Goal: Transaction & Acquisition: Obtain resource

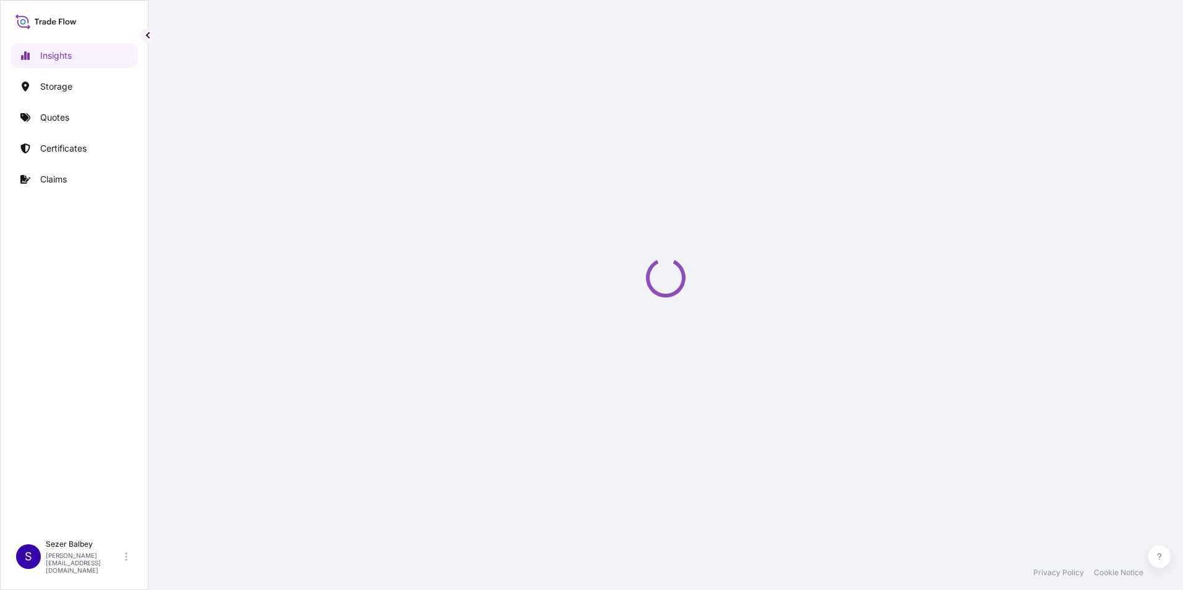
select select "2025"
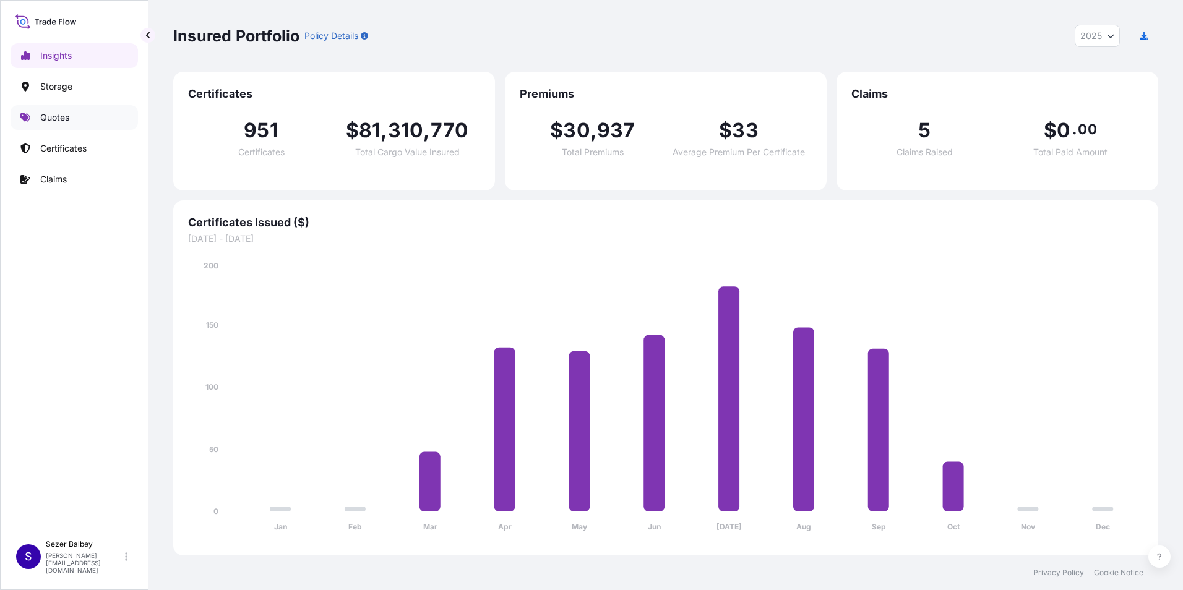
click at [93, 122] on link "Quotes" at bounding box center [74, 117] width 127 height 25
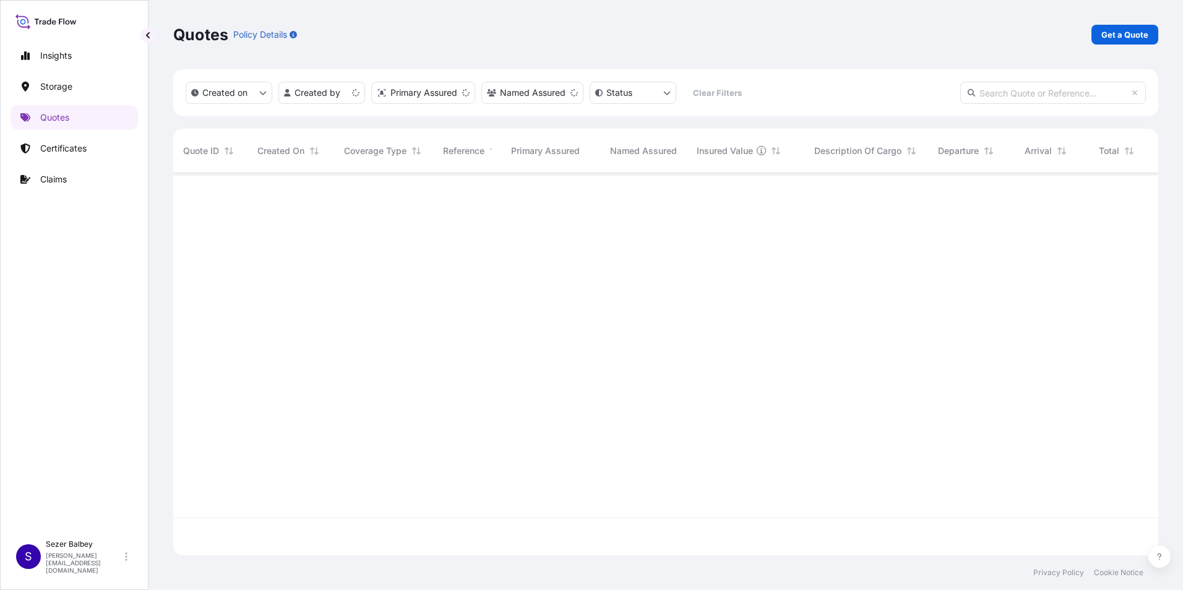
scroll to position [380, 975]
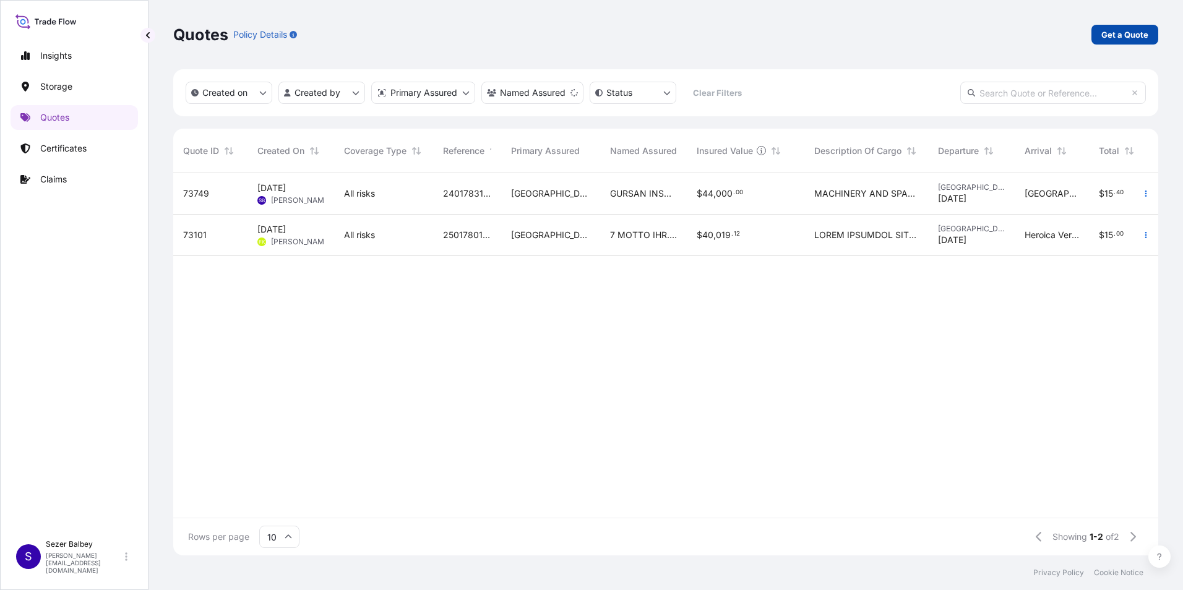
click at [1124, 38] on p "Get a Quote" at bounding box center [1124, 34] width 47 height 12
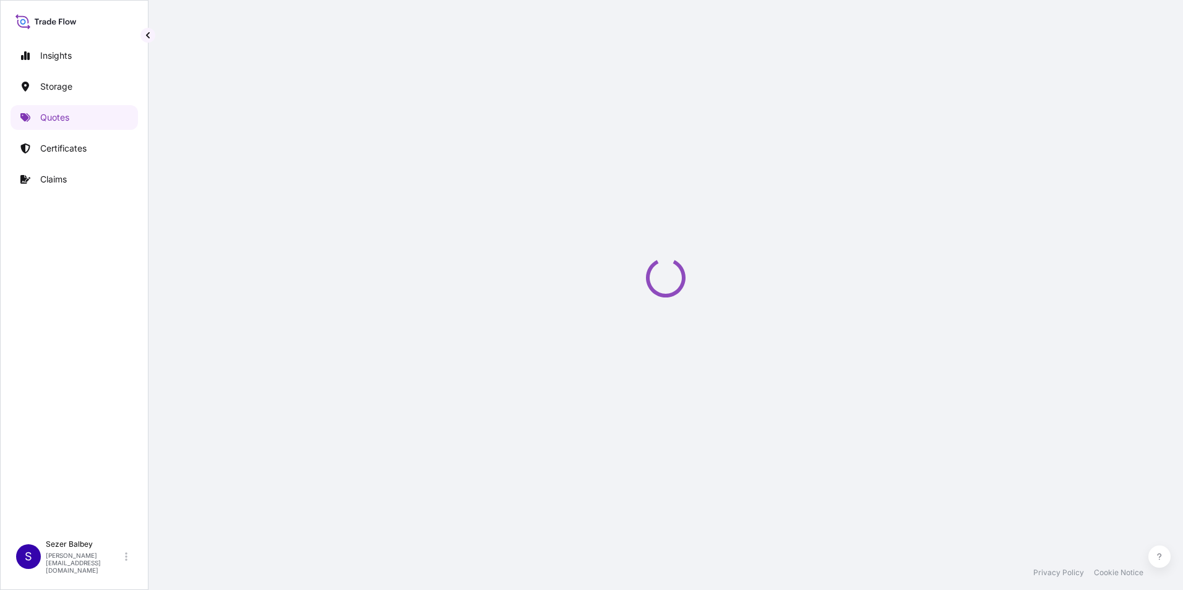
select select "Water"
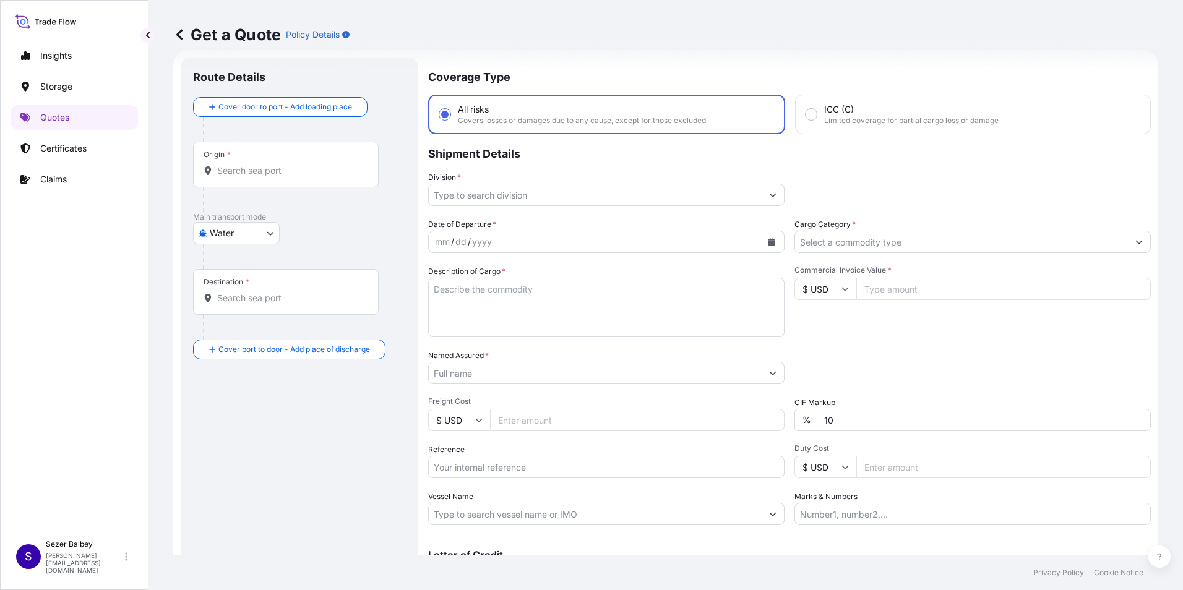
scroll to position [20, 0]
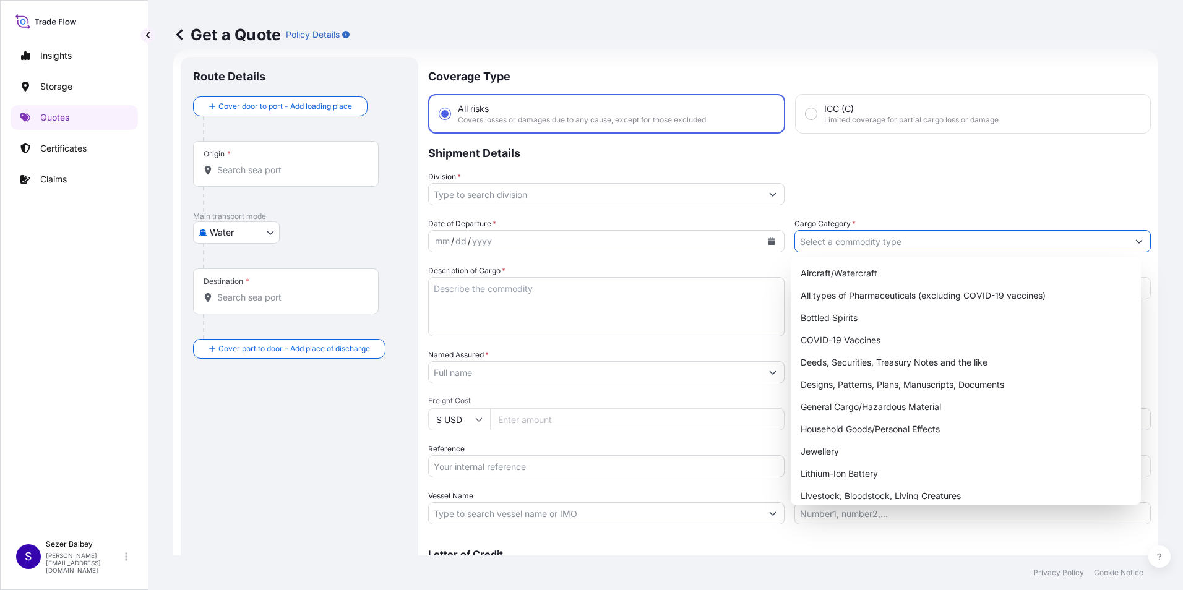
click at [910, 242] on input "Cargo Category *" at bounding box center [961, 241] width 333 height 22
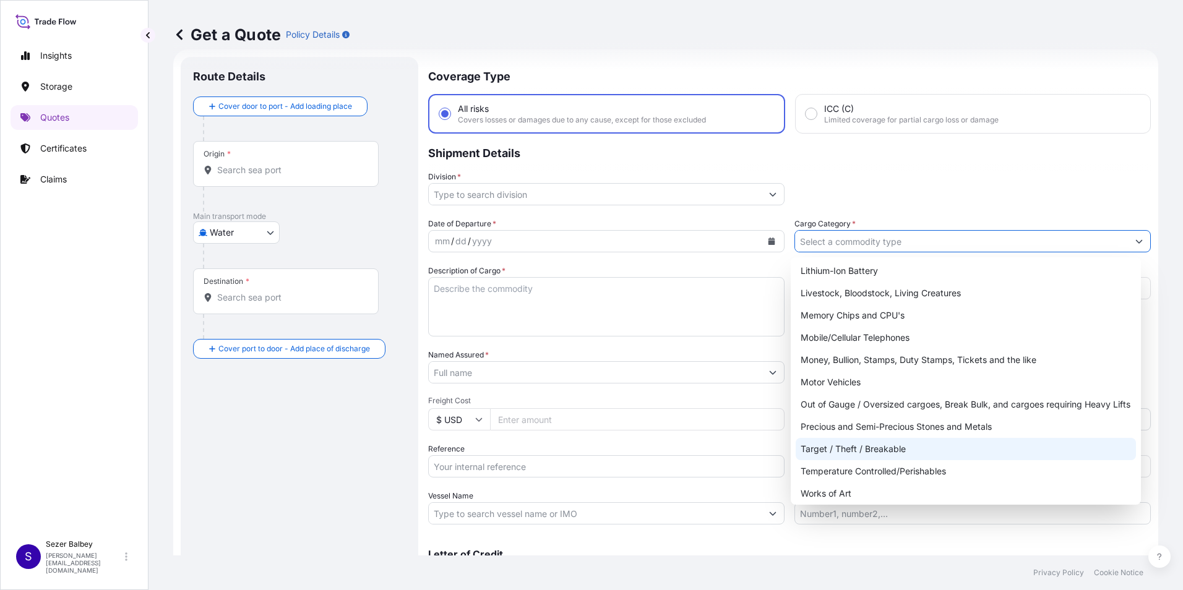
scroll to position [208, 0]
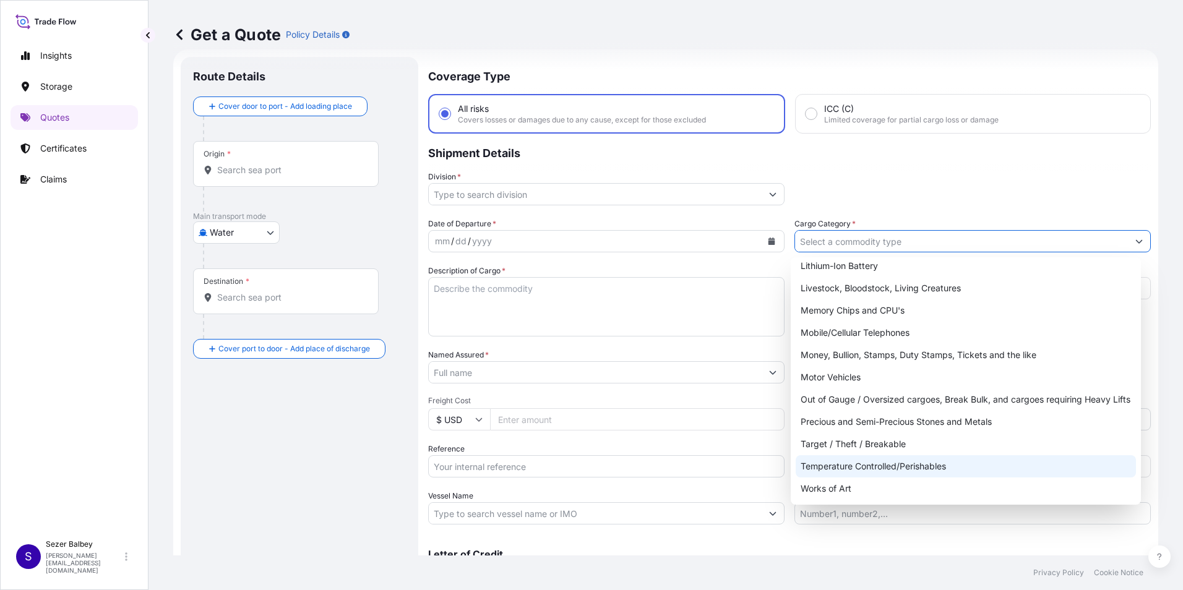
click at [268, 174] on input "Origin *" at bounding box center [290, 170] width 146 height 12
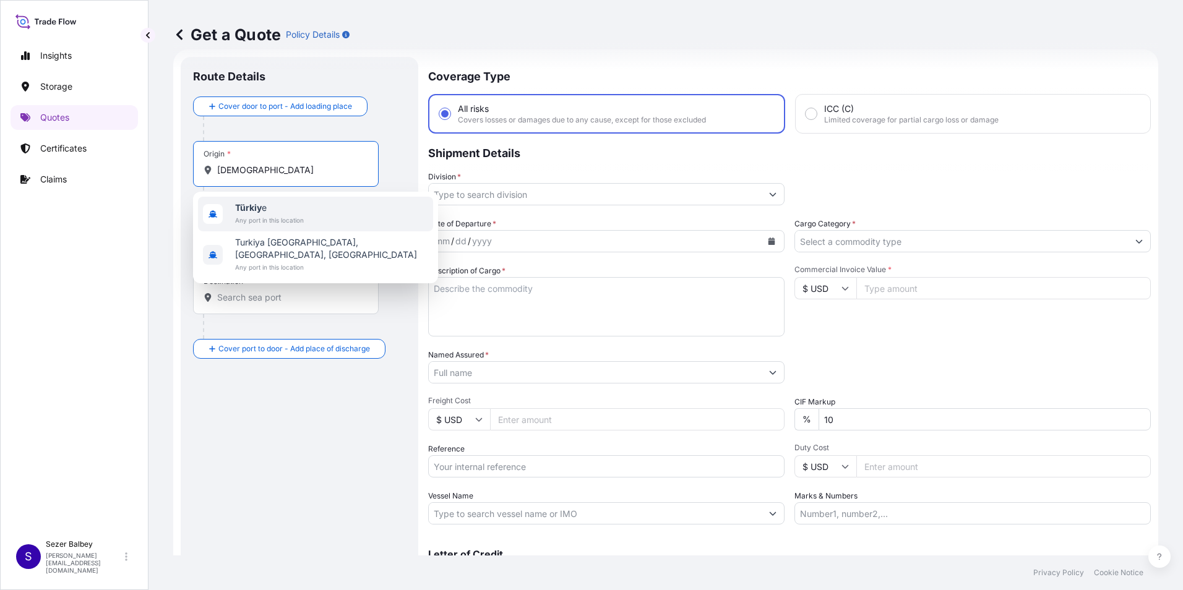
click at [281, 206] on span "Türkiy e" at bounding box center [269, 208] width 69 height 12
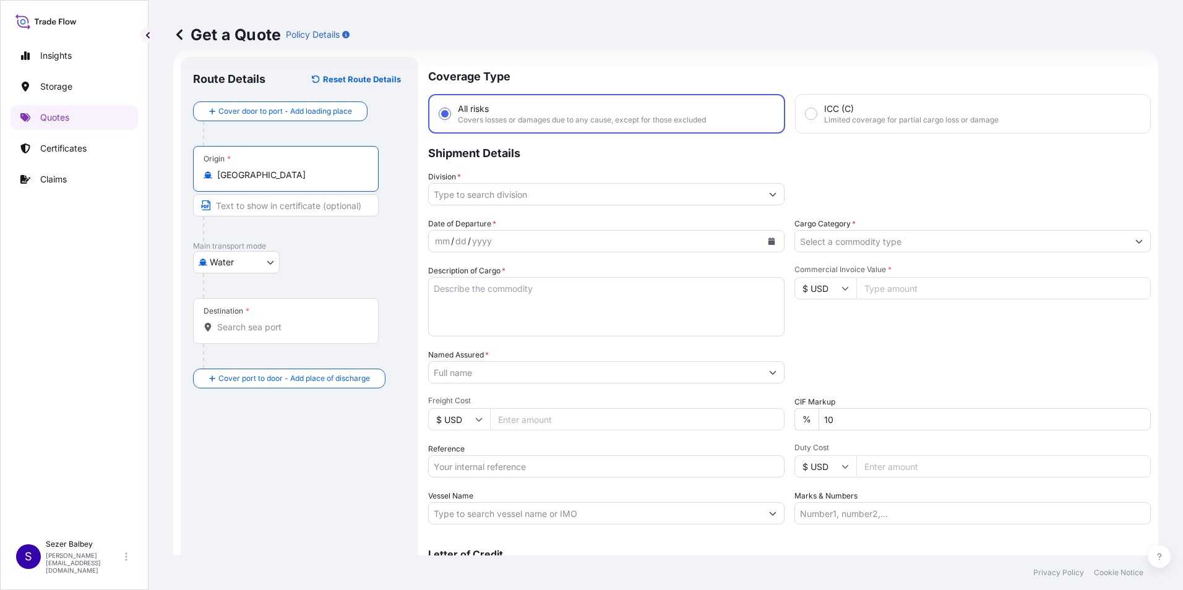
drag, startPoint x: 269, startPoint y: 175, endPoint x: 203, endPoint y: 178, distance: 66.2
click at [203, 178] on div "Origin * [GEOGRAPHIC_DATA]" at bounding box center [286, 169] width 186 height 46
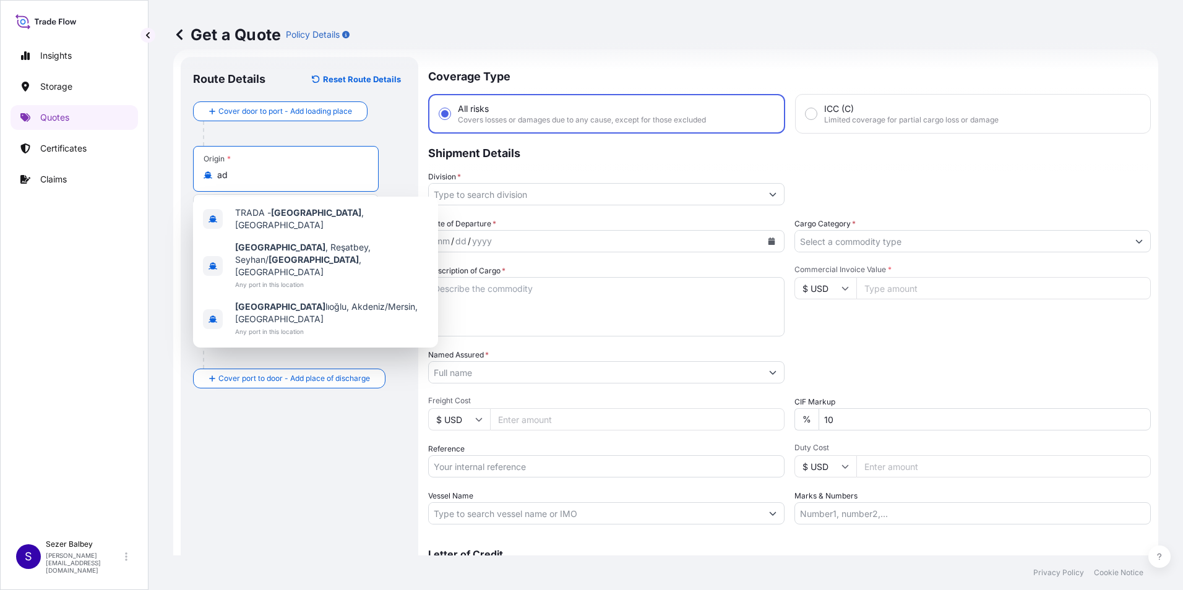
type input "a"
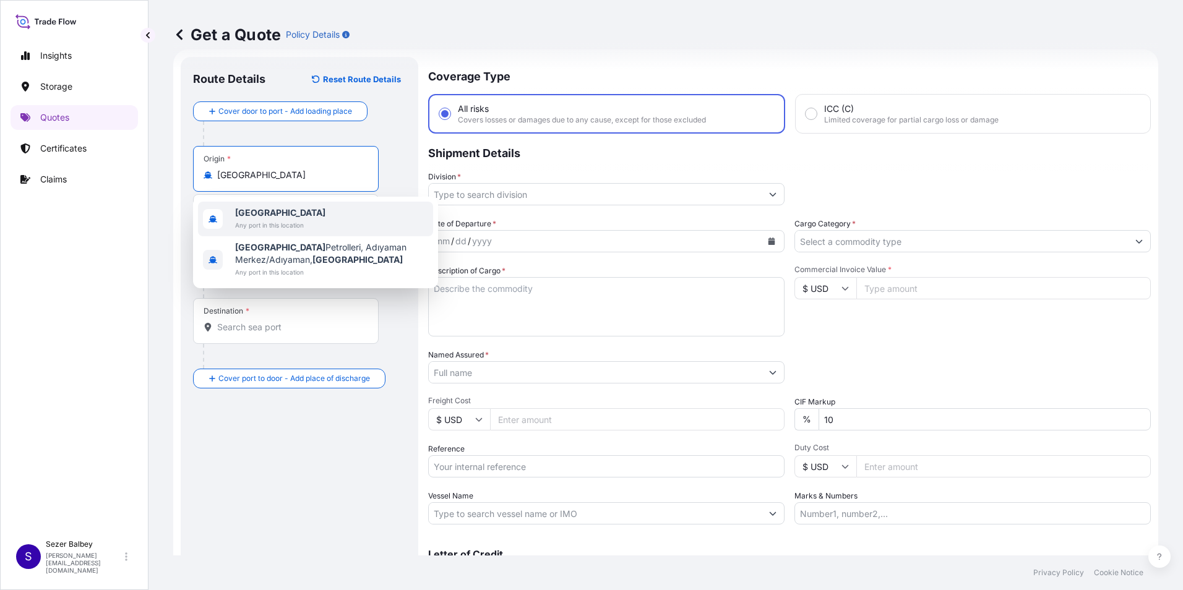
click at [283, 232] on div "Türkiye Any port in this location" at bounding box center [315, 219] width 235 height 35
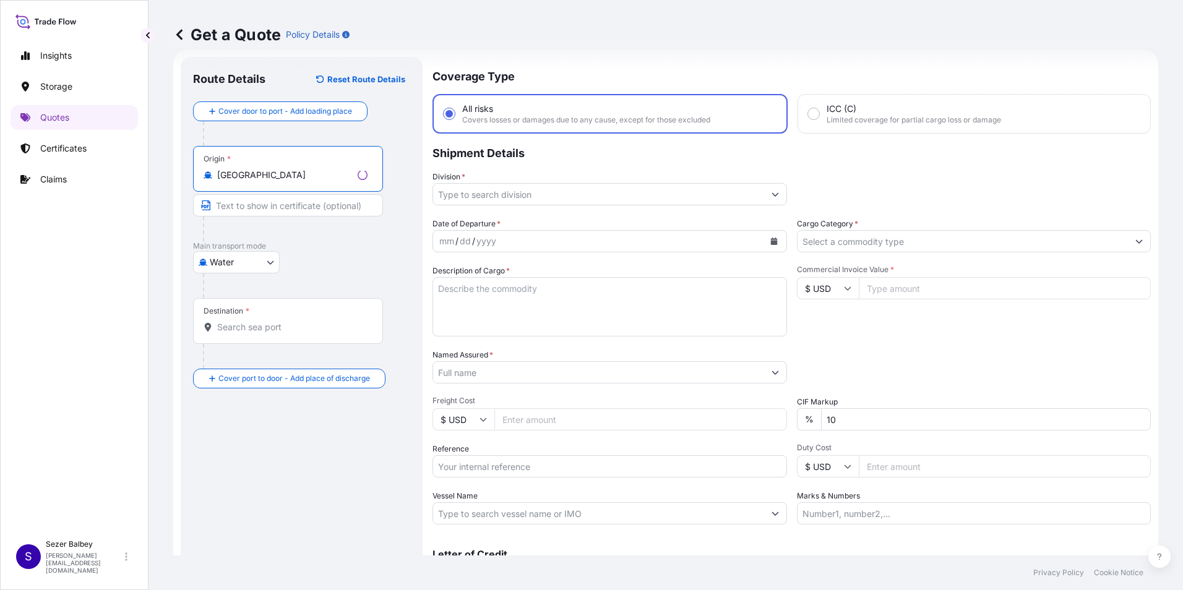
type input "[GEOGRAPHIC_DATA]"
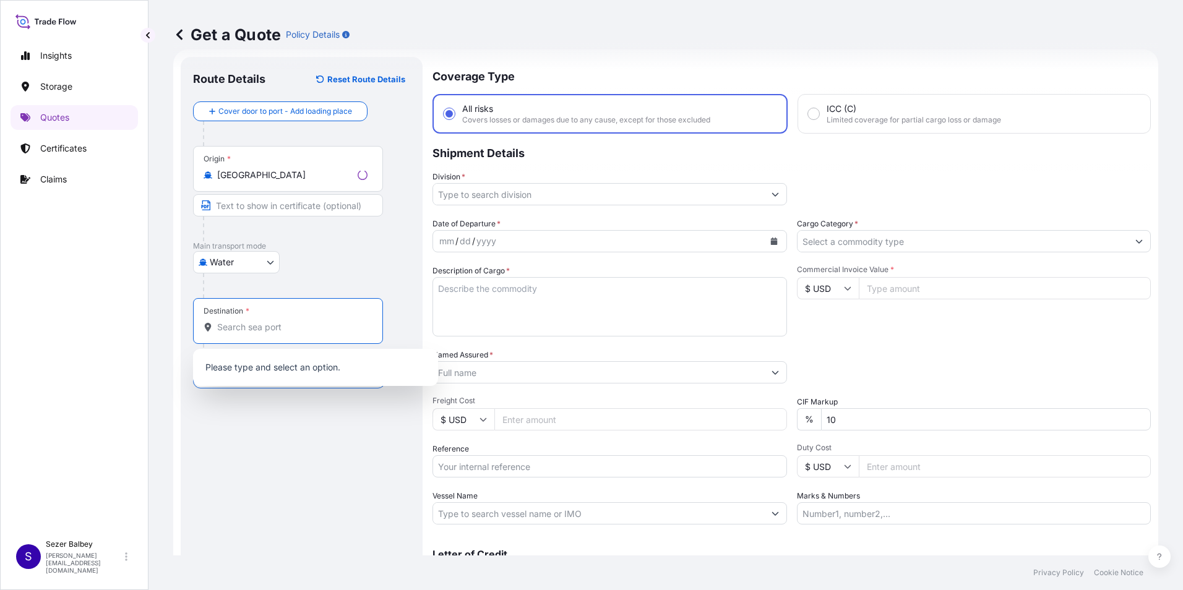
click at [261, 328] on input "Destination *" at bounding box center [292, 327] width 150 height 12
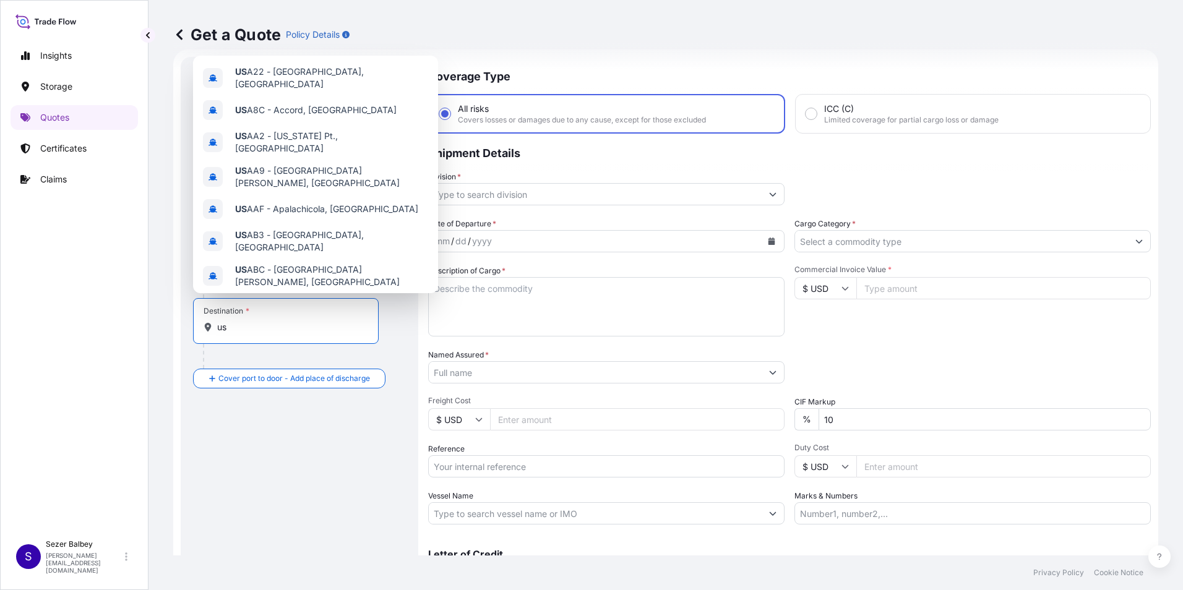
type input "u"
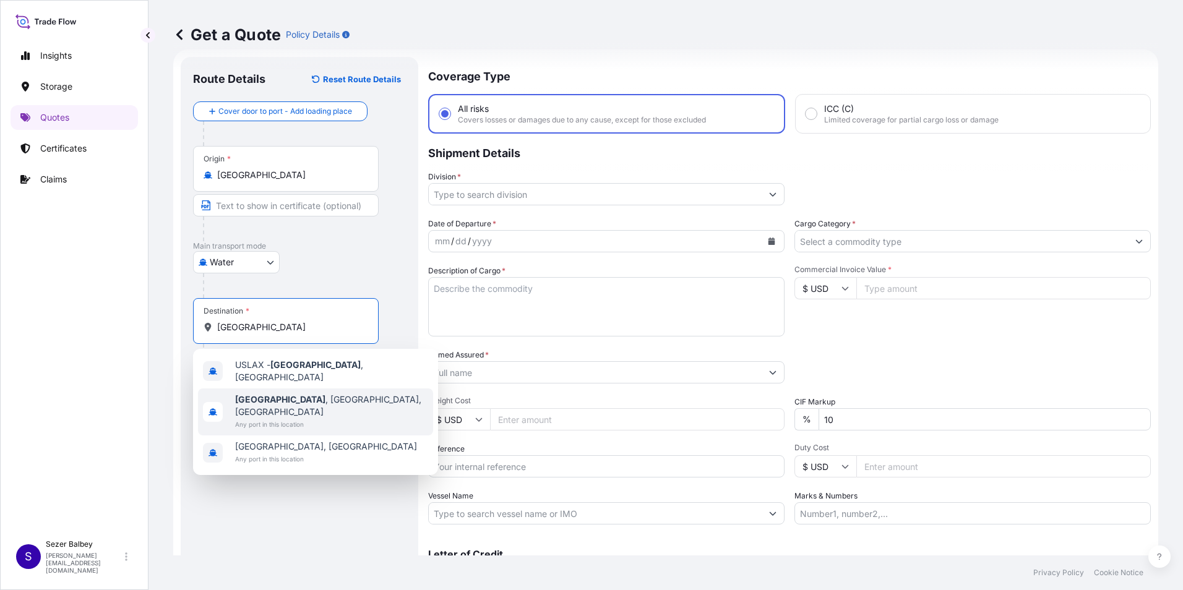
click at [266, 418] on span "Any port in this location" at bounding box center [331, 424] width 193 height 12
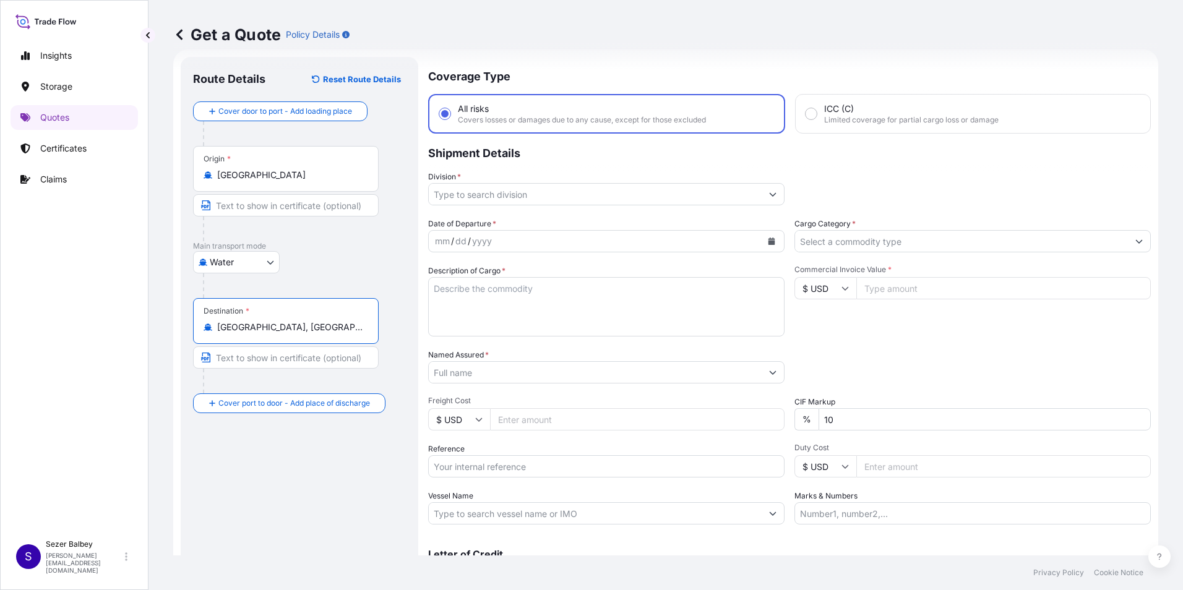
type input "[GEOGRAPHIC_DATA], [GEOGRAPHIC_DATA], [GEOGRAPHIC_DATA]"
drag, startPoint x: 255, startPoint y: 185, endPoint x: 185, endPoint y: 184, distance: 70.5
click at [185, 184] on div "Route Details Reset Route Details Cover door to port - Add loading place Place …" at bounding box center [300, 337] width 238 height 560
drag, startPoint x: 185, startPoint y: 184, endPoint x: 258, endPoint y: 180, distance: 73.1
click at [260, 181] on input "[GEOGRAPHIC_DATA]" at bounding box center [290, 175] width 146 height 12
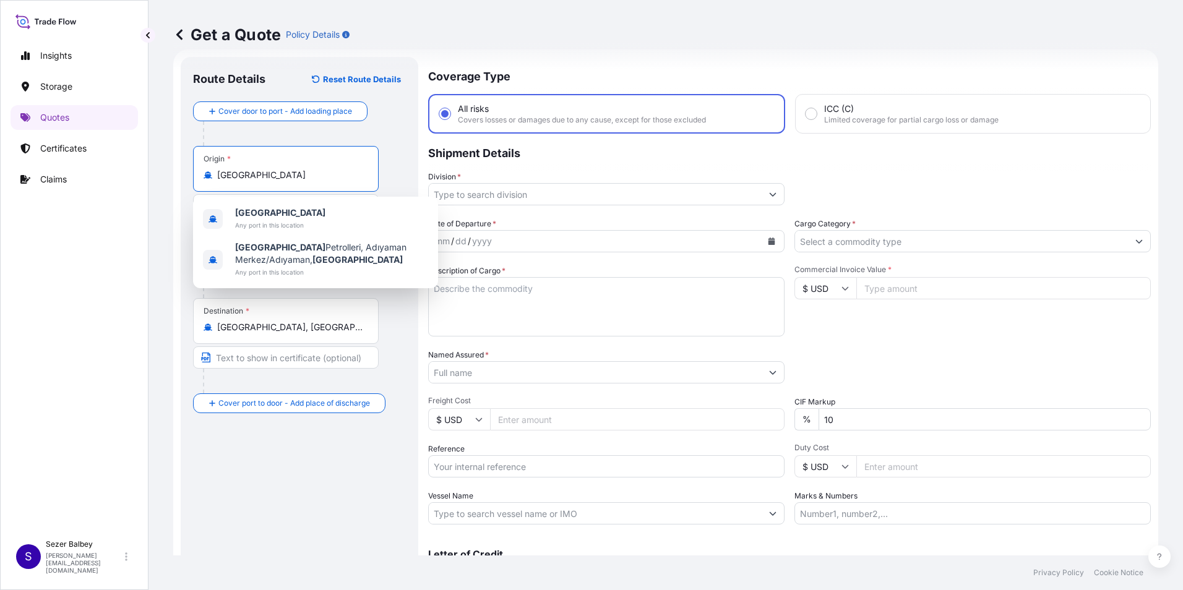
drag, startPoint x: 252, startPoint y: 178, endPoint x: 197, endPoint y: 175, distance: 55.1
click at [197, 175] on div "Origin * [GEOGRAPHIC_DATA]" at bounding box center [286, 169] width 186 height 46
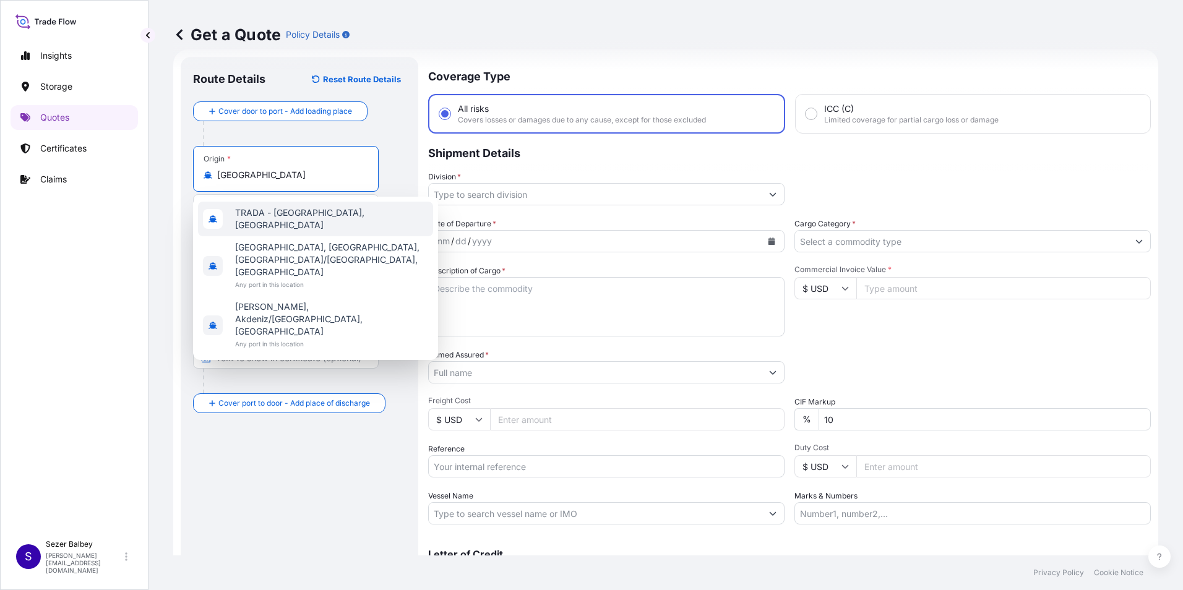
click at [293, 218] on span "TRADA - [GEOGRAPHIC_DATA], [GEOGRAPHIC_DATA]" at bounding box center [331, 219] width 193 height 25
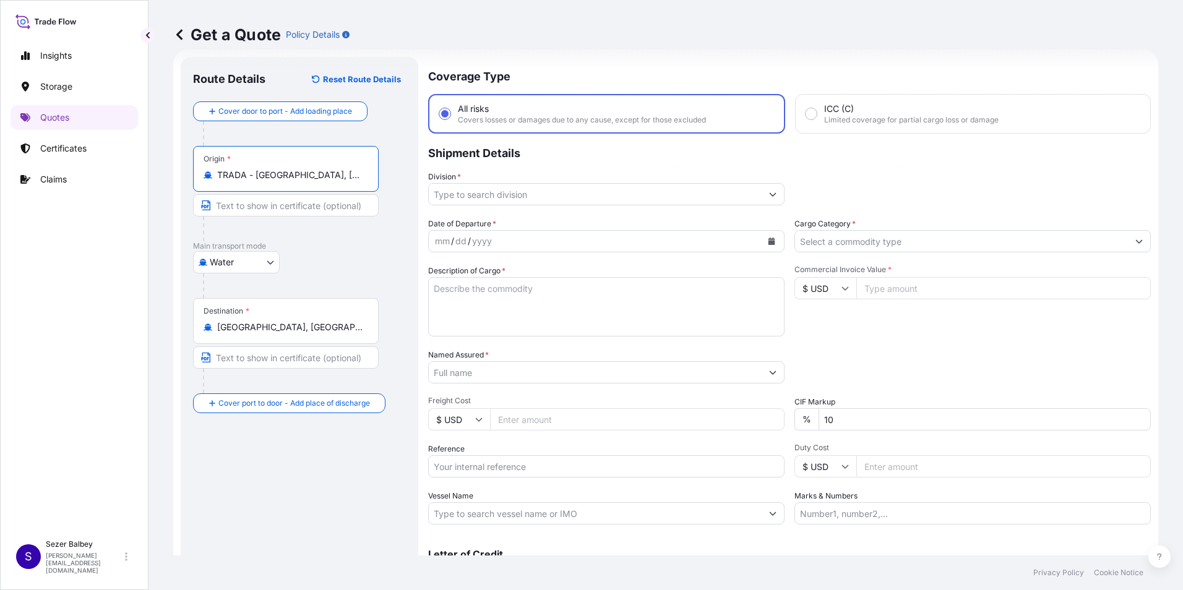
type input "TRADA - [GEOGRAPHIC_DATA], [GEOGRAPHIC_DATA]"
click at [1106, 46] on div "Get a Quote Policy Details" at bounding box center [665, 34] width 985 height 69
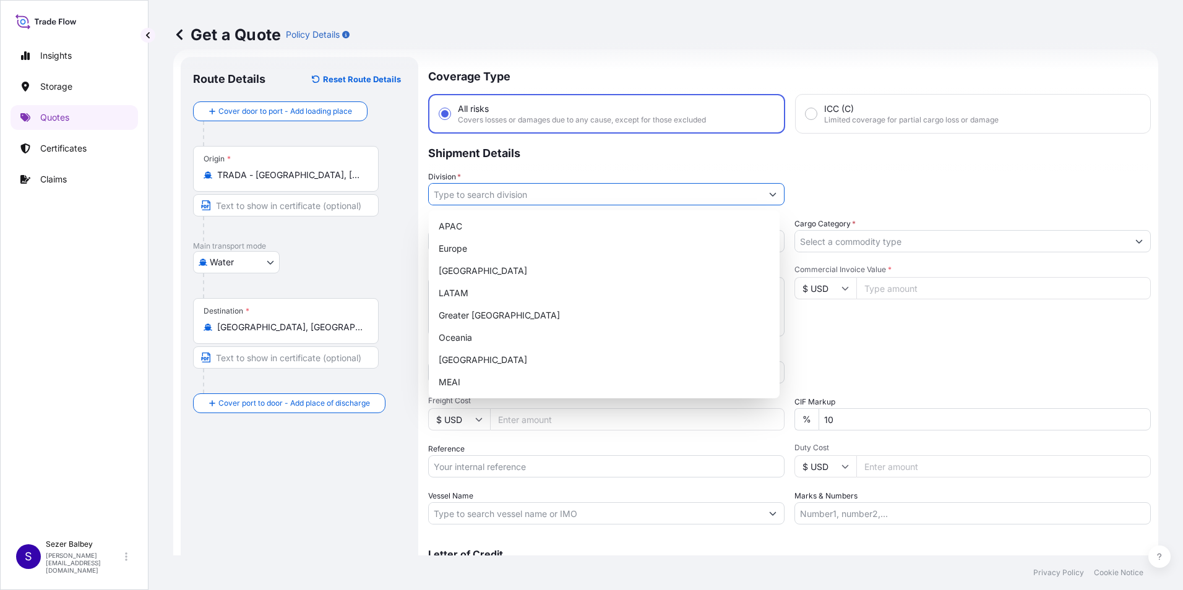
click at [625, 192] on input "Division *" at bounding box center [595, 194] width 333 height 22
click at [466, 359] on div "[GEOGRAPHIC_DATA]" at bounding box center [604, 360] width 341 height 22
type input "[GEOGRAPHIC_DATA]"
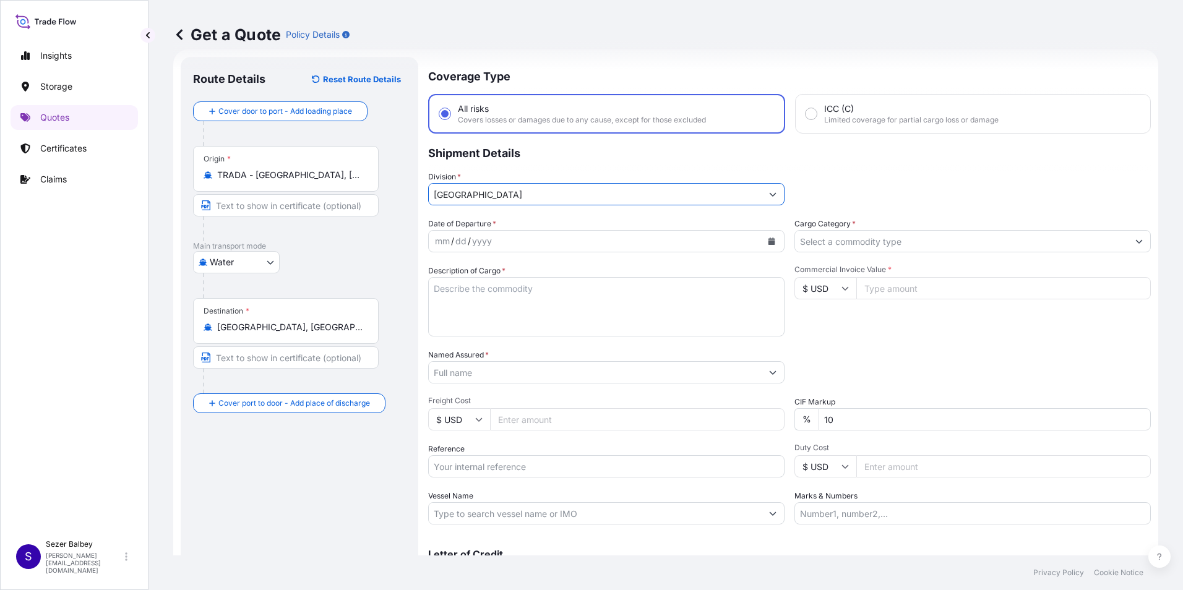
click at [773, 246] on button "Calendar" at bounding box center [771, 241] width 20 height 20
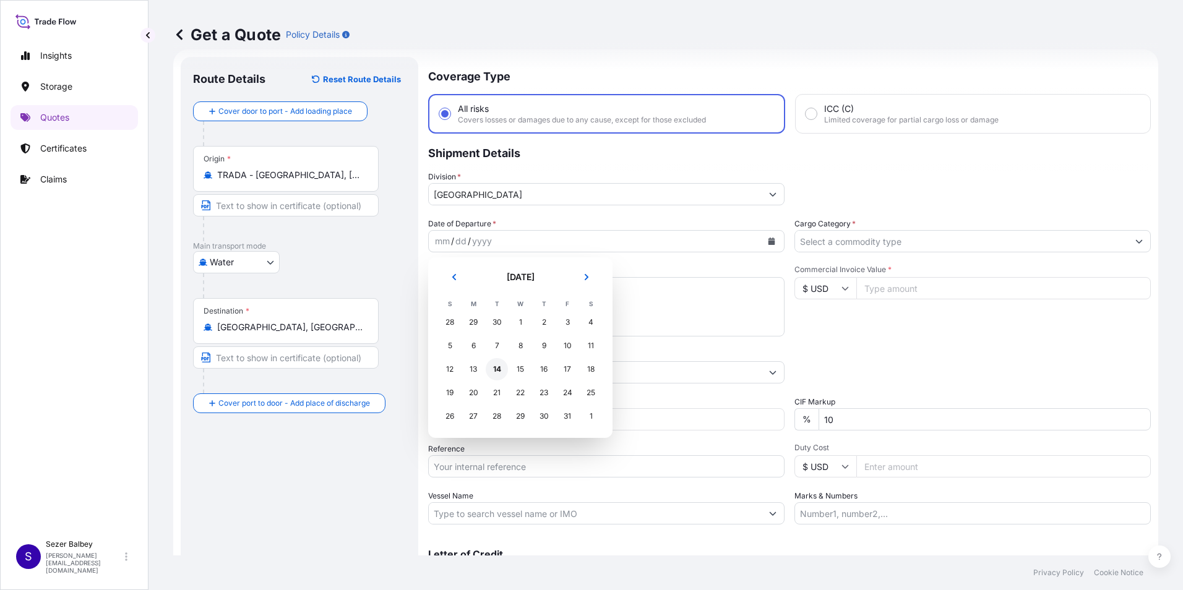
click at [500, 365] on div "14" at bounding box center [497, 369] width 22 height 22
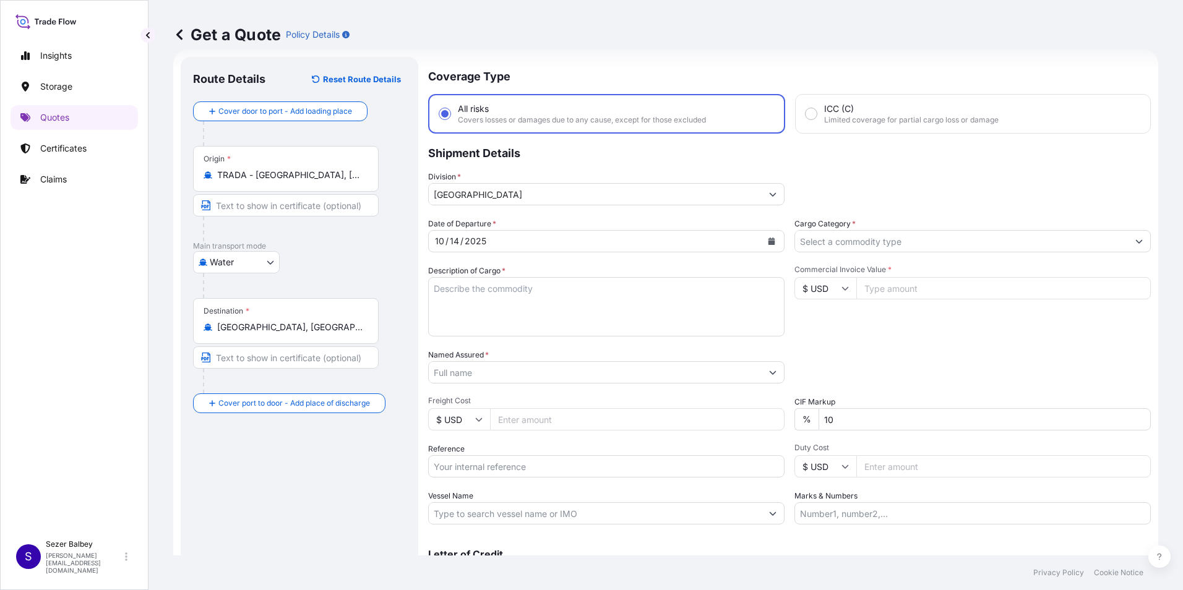
click at [702, 288] on textarea "Description of Cargo *" at bounding box center [606, 306] width 356 height 59
paste textarea "CLEAN FROZEN BLUE CRAB 1555 KAP / [GEOGRAPHIC_DATA] : 16140 KG"
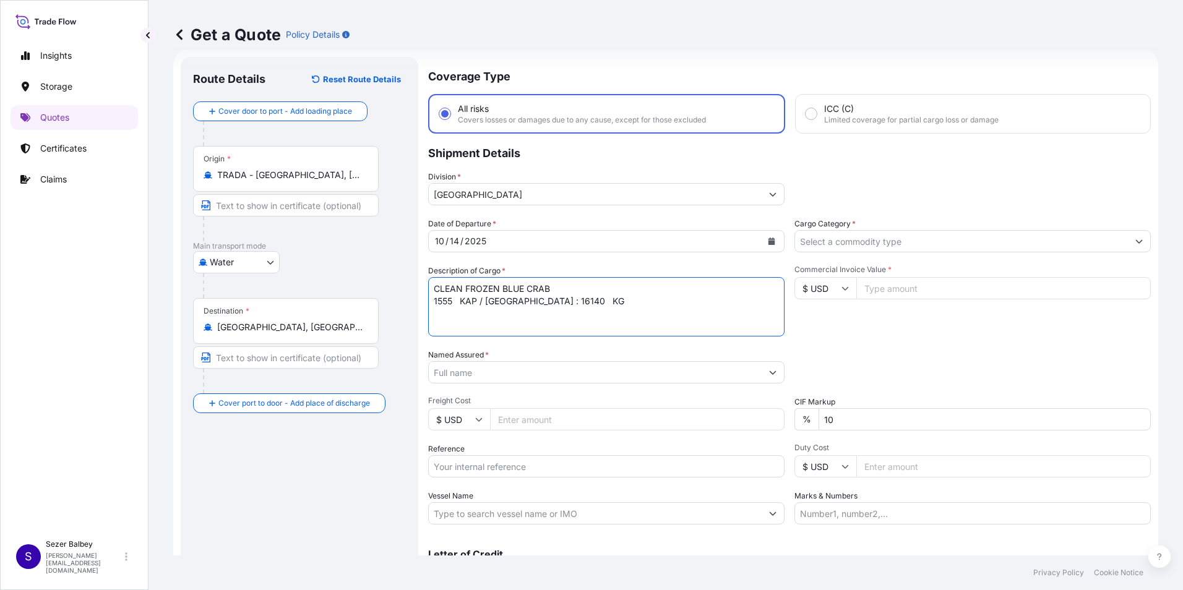
click at [447, 319] on textarea "CLEAN FROZEN BLUE CRAB 1555 KAP / [GEOGRAPHIC_DATA] : 16140 KG" at bounding box center [606, 306] width 356 height 59
paste textarea "MEDU9822602"
click at [589, 330] on textarea "CLEAN FROZEN BLUE CRAB 1555 KAP / Brüt : 16140 KG MEDU9822602 INSURANCE PREMIUM…" at bounding box center [606, 306] width 356 height 59
type textarea "CLEAN FROZEN BLUE CRAB 1555 KAP / Brüt : 16140 KG MEDU9822602 INSURANCE PREMIUM…"
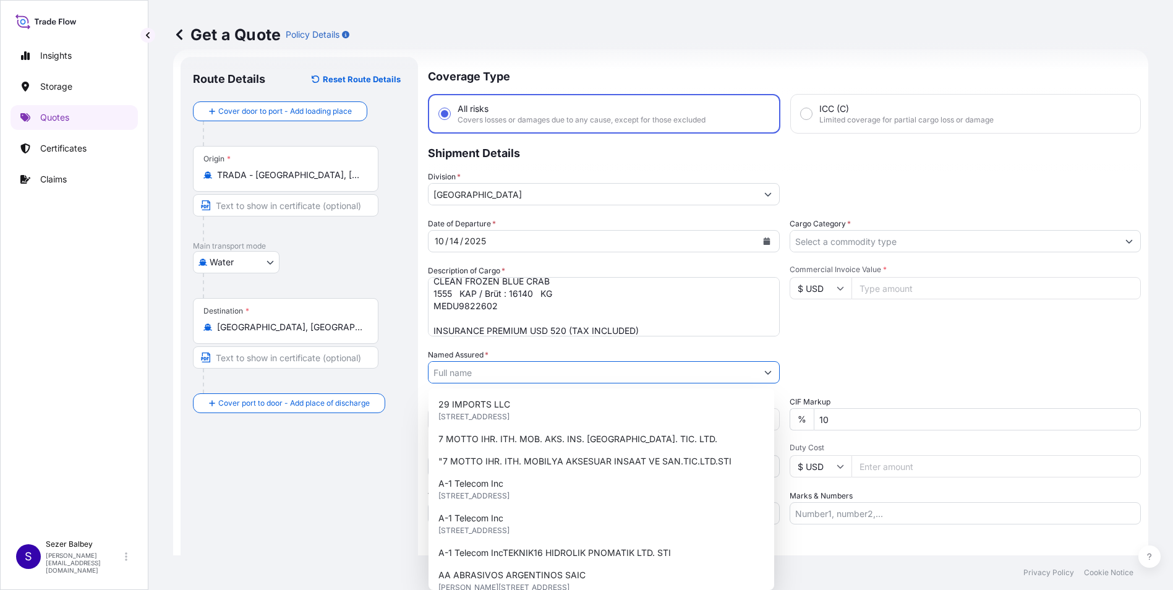
click at [498, 363] on input "Named Assured *" at bounding box center [593, 372] width 328 height 22
paste input ""SUDI TEKSTIL GIDA TARIM SU URUN. BILISIM TEK.INSAAAT ENERJI URETIMI [DOMAIN_NA…"
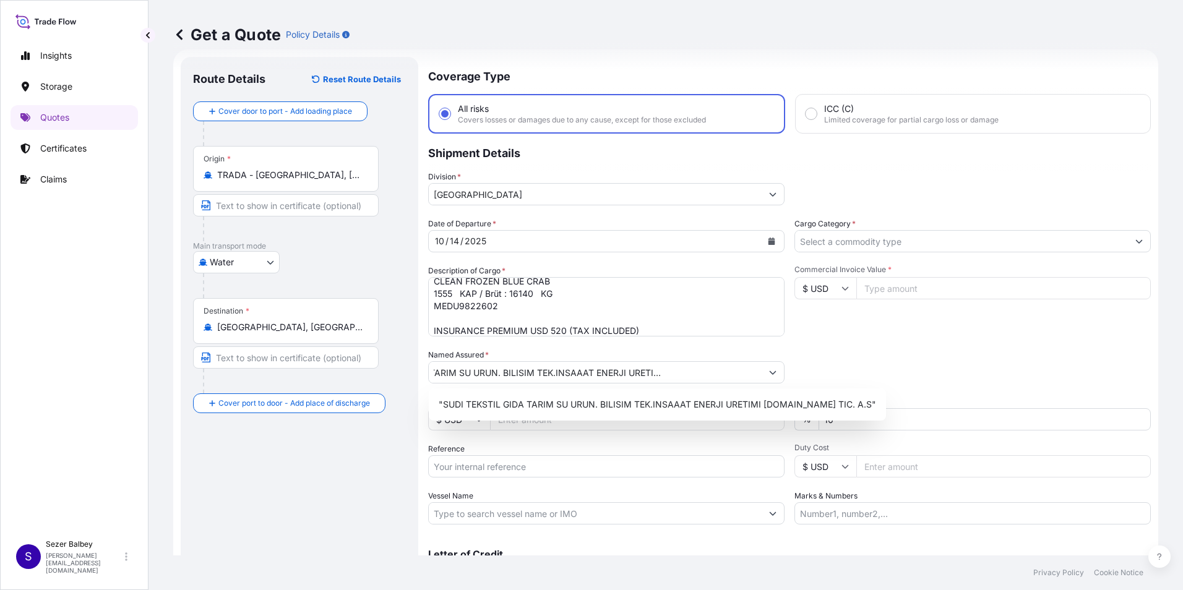
scroll to position [0, 0]
click at [246, 464] on div "Route Details Reset Route Details Cover door to port - Add loading place Place …" at bounding box center [299, 336] width 213 height 535
click at [439, 371] on input ""SUDI TEKSTIL GIDA TARIM SU URUN. BILISIM TEK.INSAAAT ENERJI URETIMI [DOMAIN_NA…" at bounding box center [595, 372] width 333 height 22
type input "SUDI TEKSTIL GIDA TARIM SU URUN. BILISIM TEK.INSAAAT ENERJI URETIMI [DOMAIN_NAM…"
click at [366, 442] on div "Route Details Reset Route Details Cover door to port - Add loading place Place …" at bounding box center [299, 336] width 213 height 535
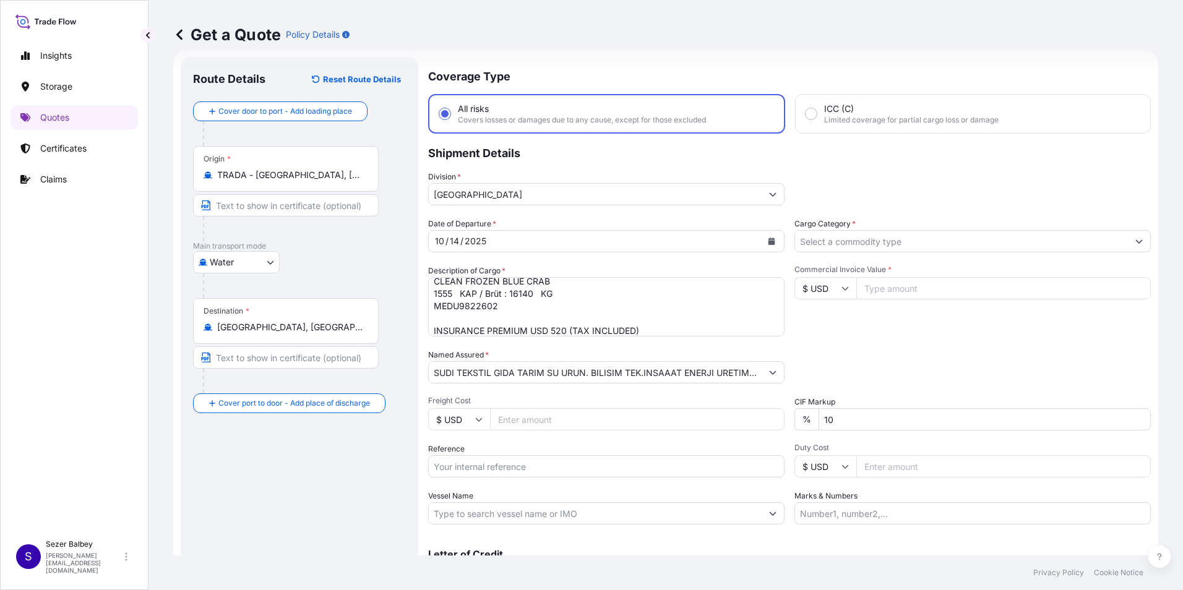
click at [526, 468] on input "Reference" at bounding box center [606, 466] width 356 height 22
click at [493, 458] on input "Reference" at bounding box center [606, 466] width 356 height 22
paste input "2301784158"
type input "2301784158"
click at [511, 503] on input "Vessel Name" at bounding box center [595, 513] width 333 height 22
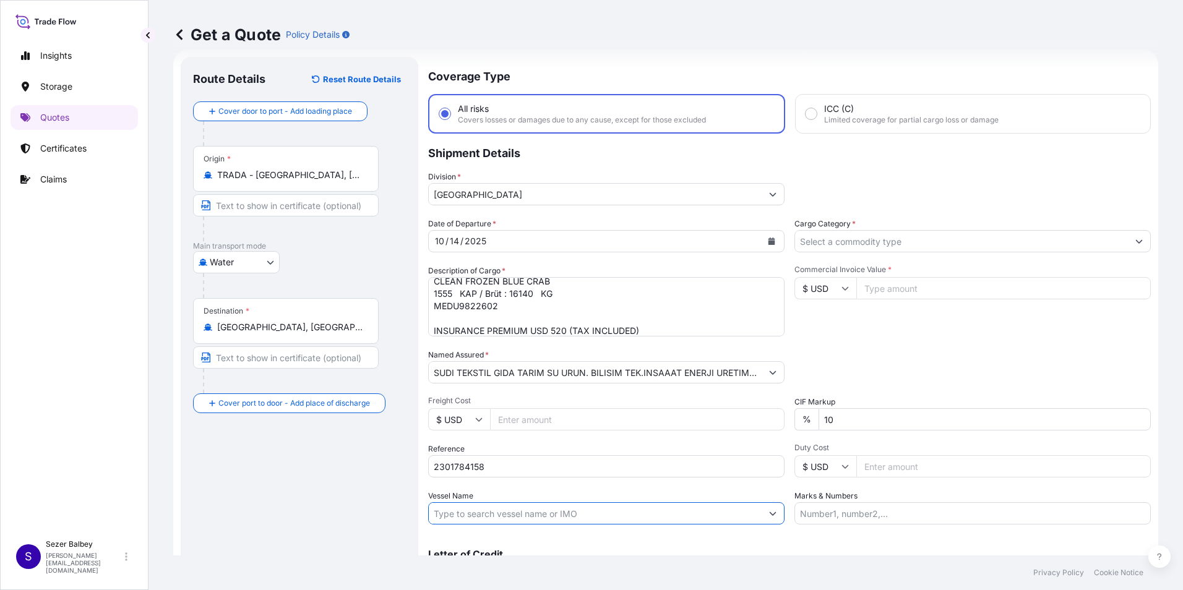
paste input "[PERSON_NAME] MSC MZ541A"
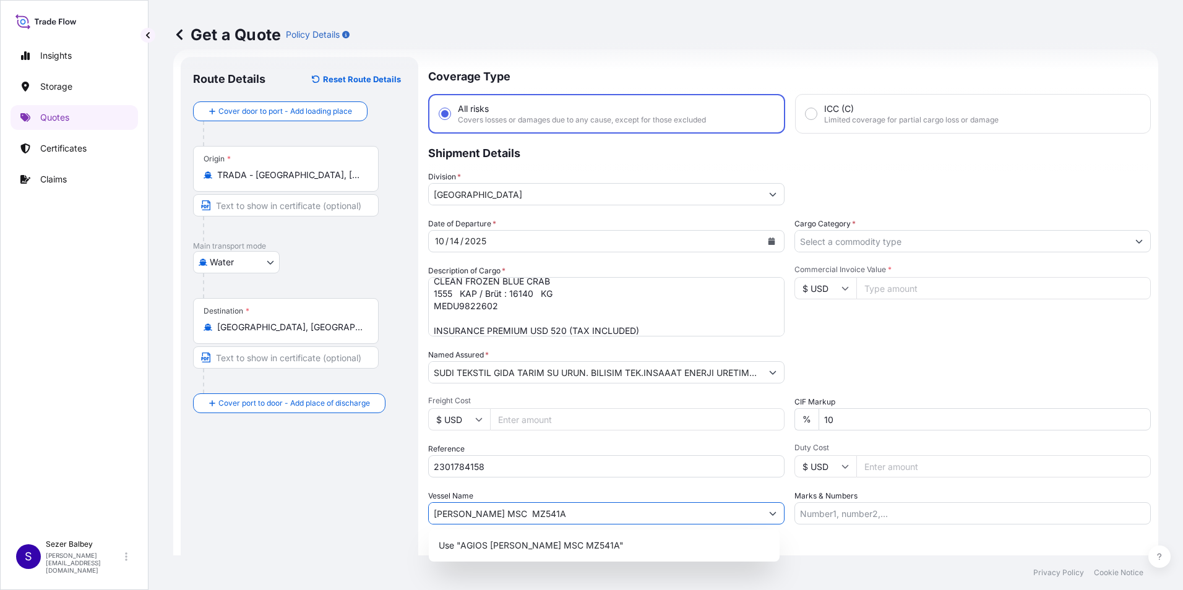
type input "[PERSON_NAME] MSC MZ541A"
click at [372, 488] on div "Route Details Reset Route Details Cover door to port - Add loading place Place …" at bounding box center [299, 336] width 213 height 535
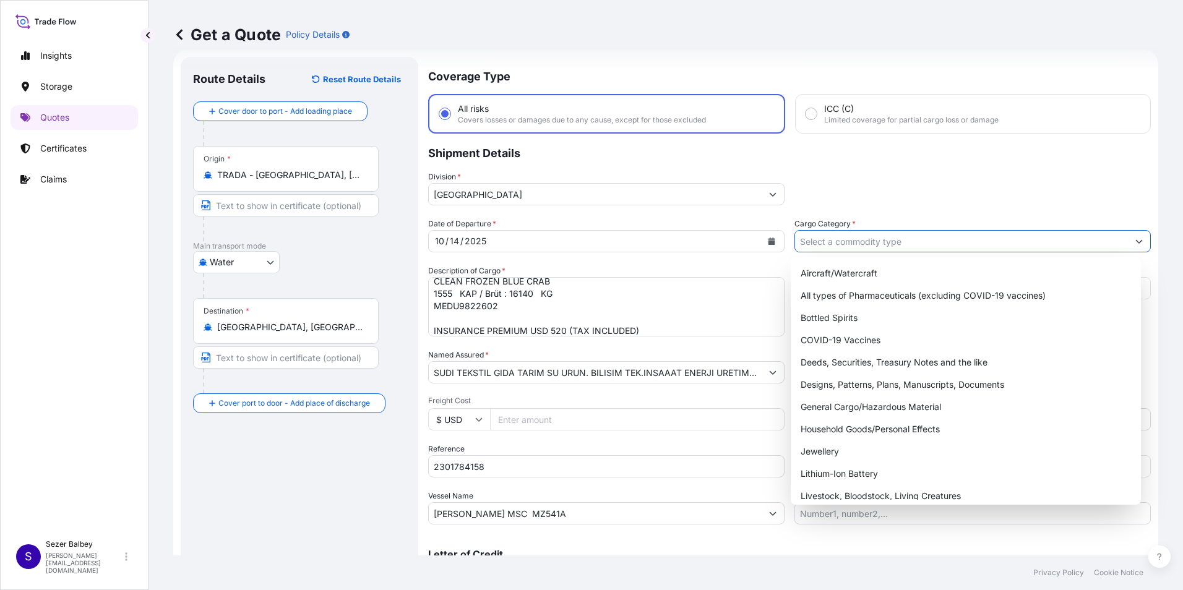
click at [1022, 244] on input "Cargo Category *" at bounding box center [961, 241] width 333 height 22
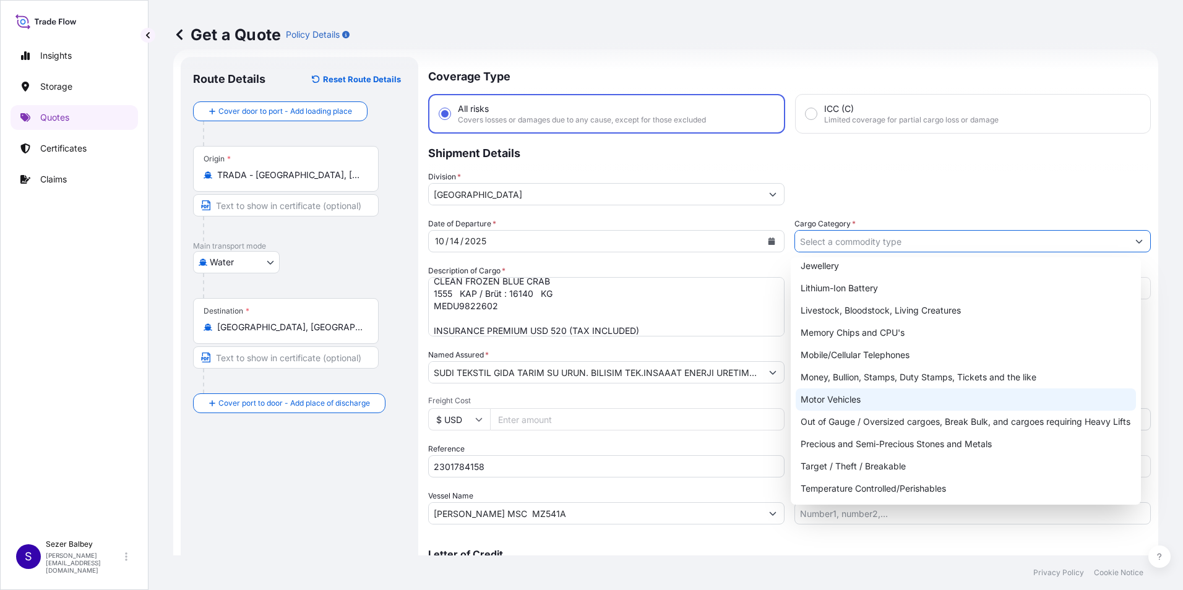
scroll to position [208, 0]
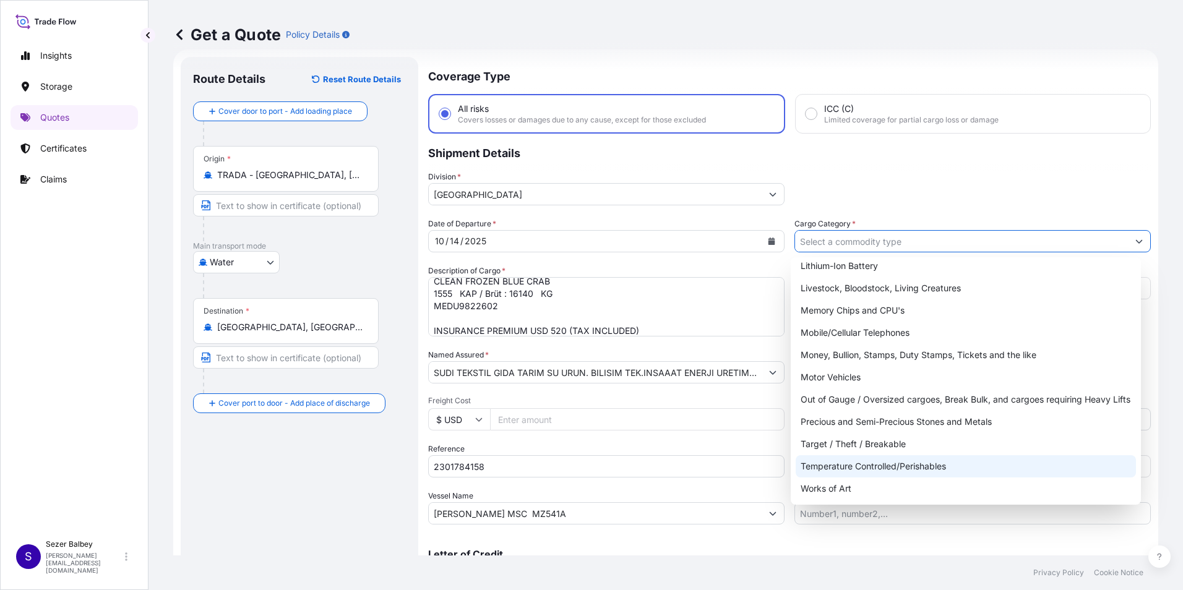
click at [873, 463] on div "Temperature Controlled/Perishables" at bounding box center [965, 466] width 341 height 22
type input "Temperature Controlled/Perishables"
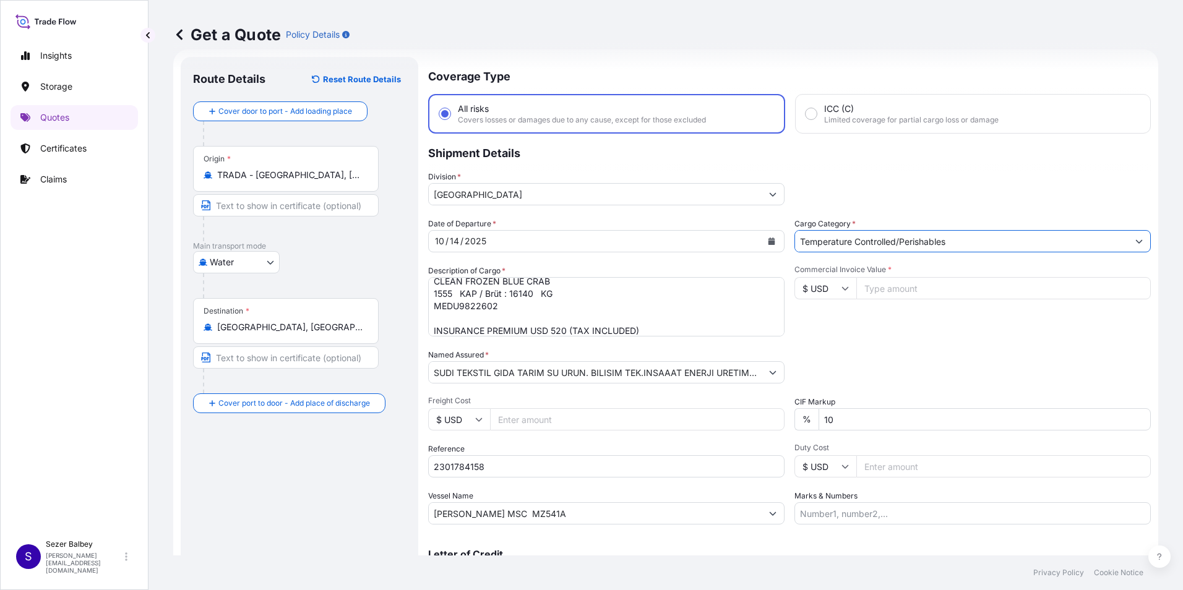
click at [918, 285] on input "Commercial Invoice Value *" at bounding box center [1003, 288] width 294 height 22
type input "98020.98"
click at [947, 318] on div "Commercial Invoice Value * $ USD 98020.98" at bounding box center [972, 301] width 356 height 72
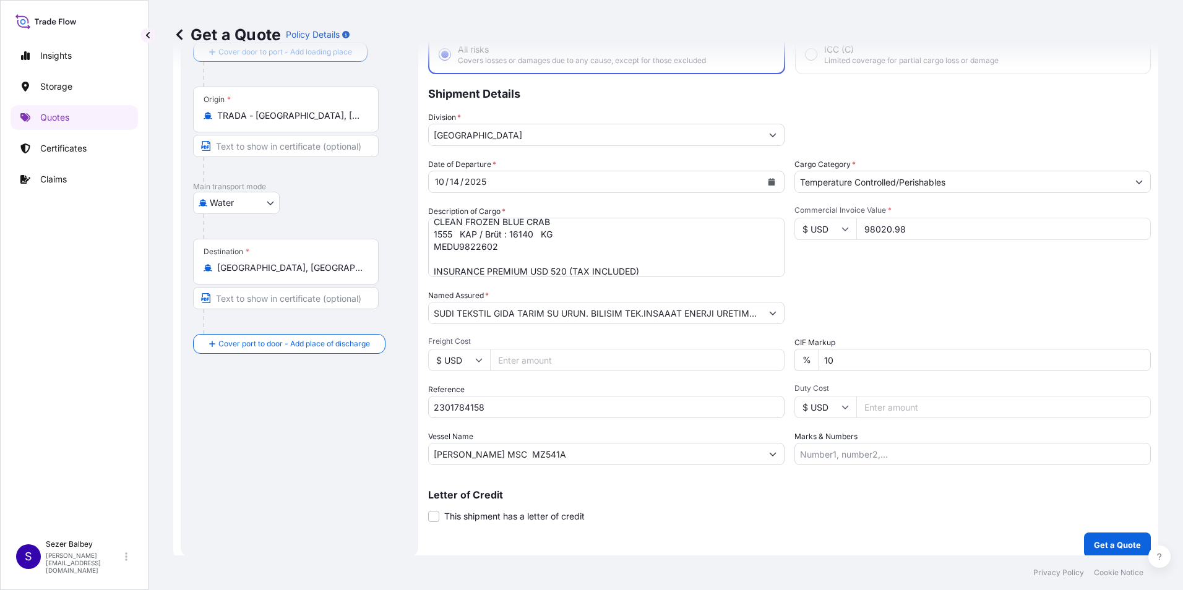
scroll to position [88, 0]
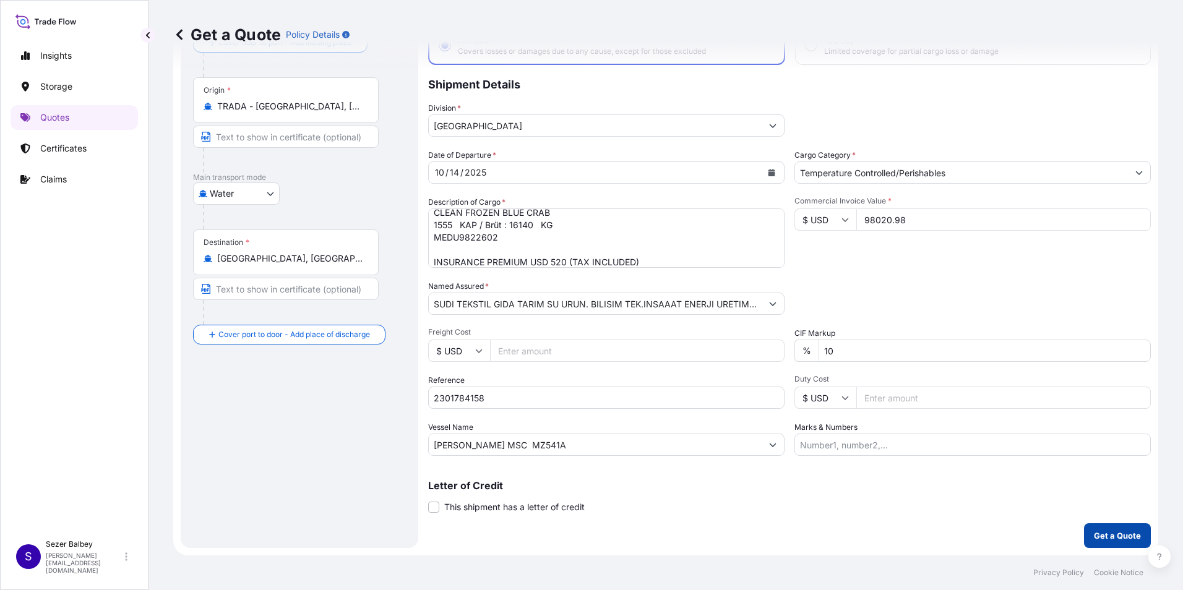
click at [1096, 535] on p "Get a Quote" at bounding box center [1117, 535] width 47 height 12
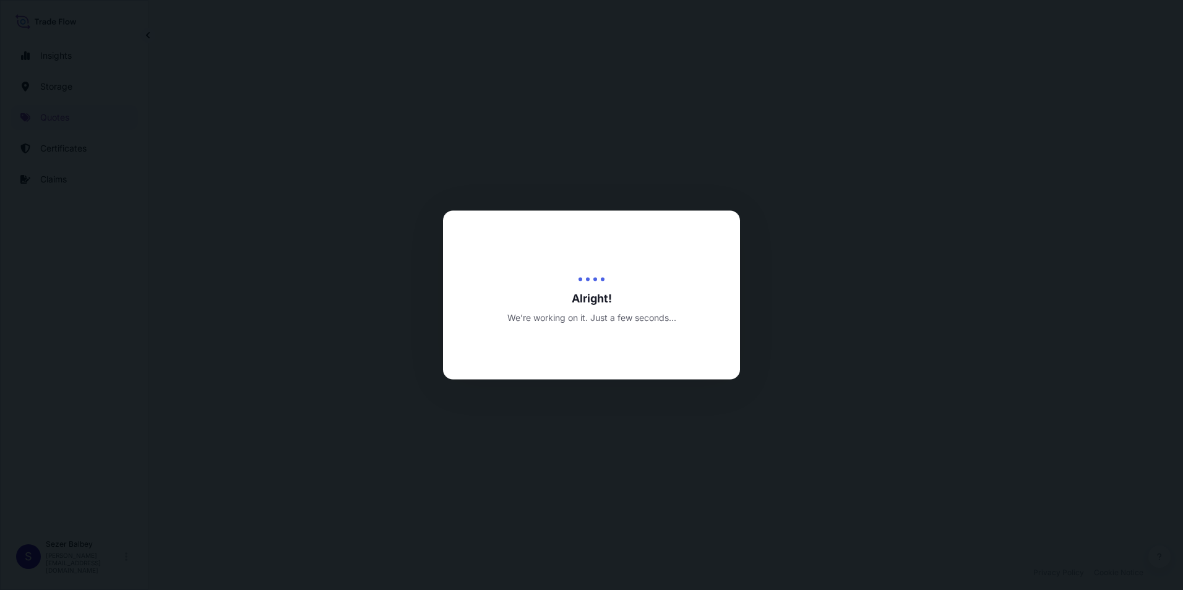
select select "Water"
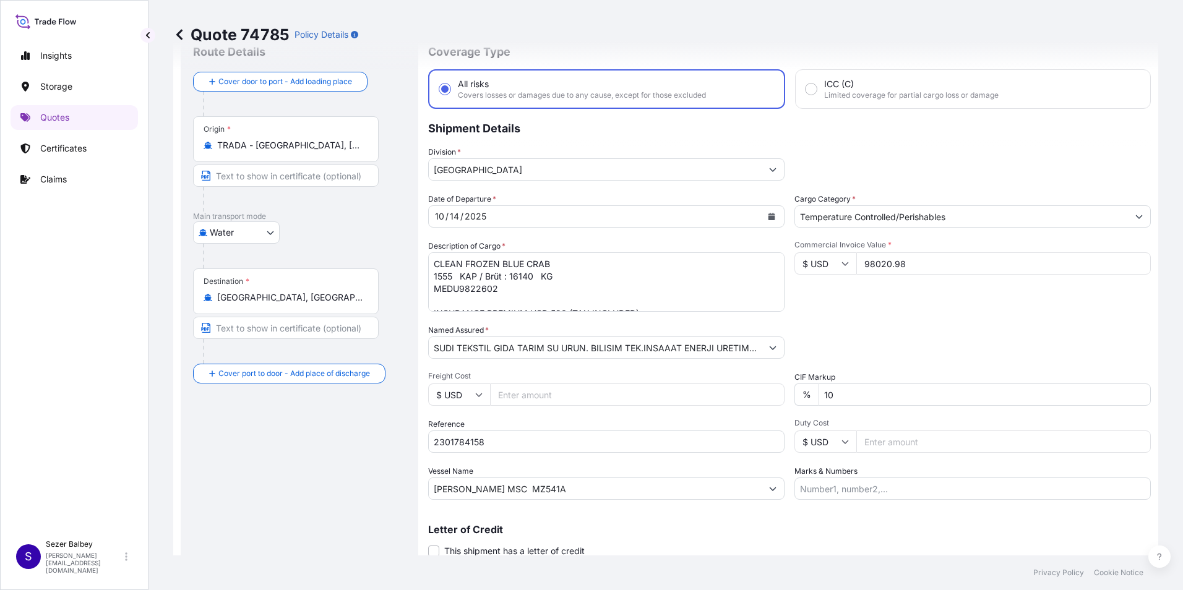
scroll to position [38, 0]
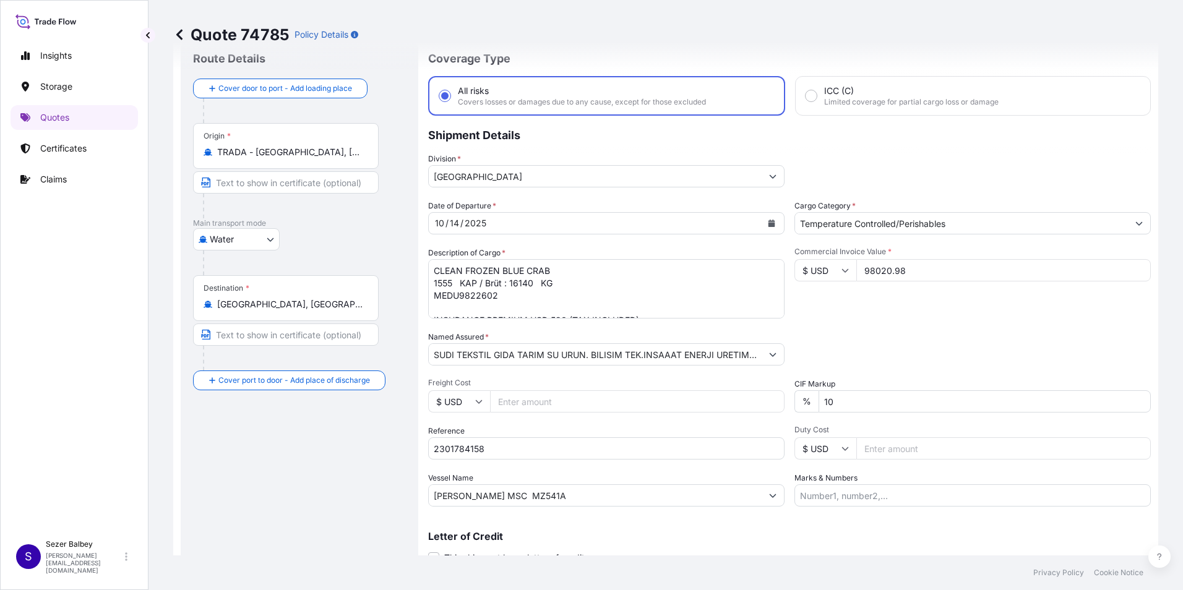
click at [335, 150] on input "TRADA - [GEOGRAPHIC_DATA], [GEOGRAPHIC_DATA]" at bounding box center [290, 152] width 146 height 12
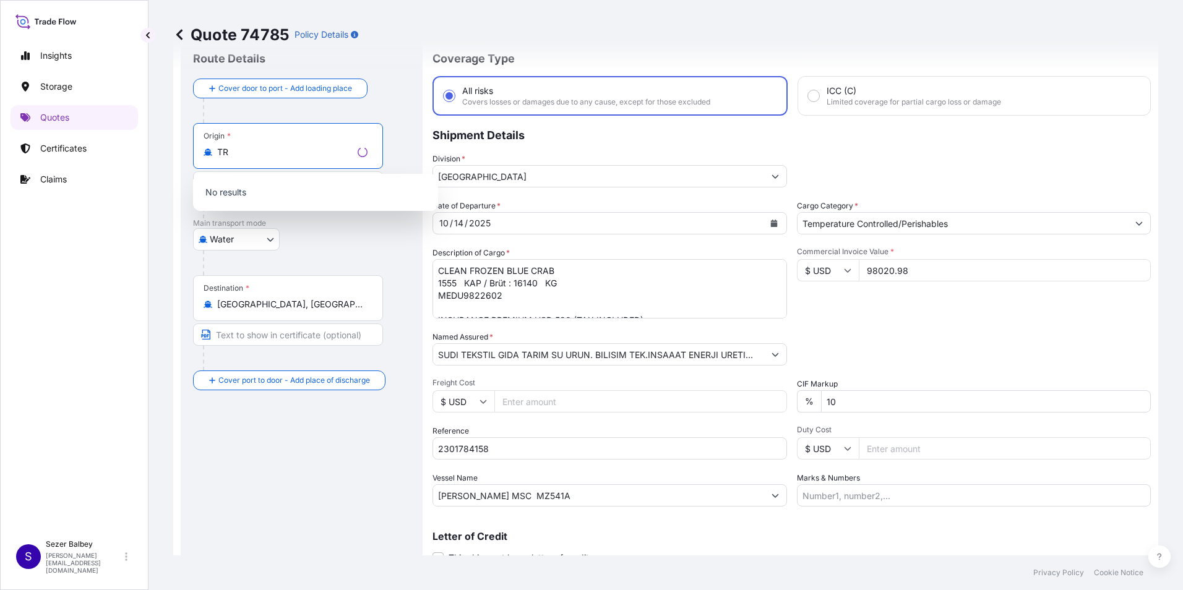
type input "T"
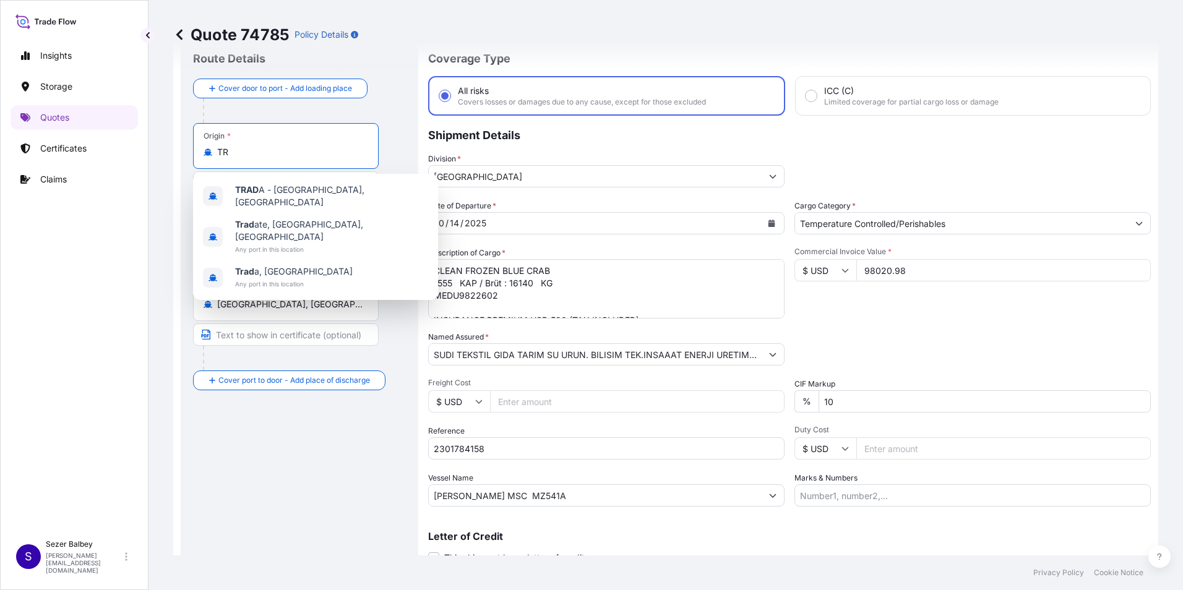
type input "T"
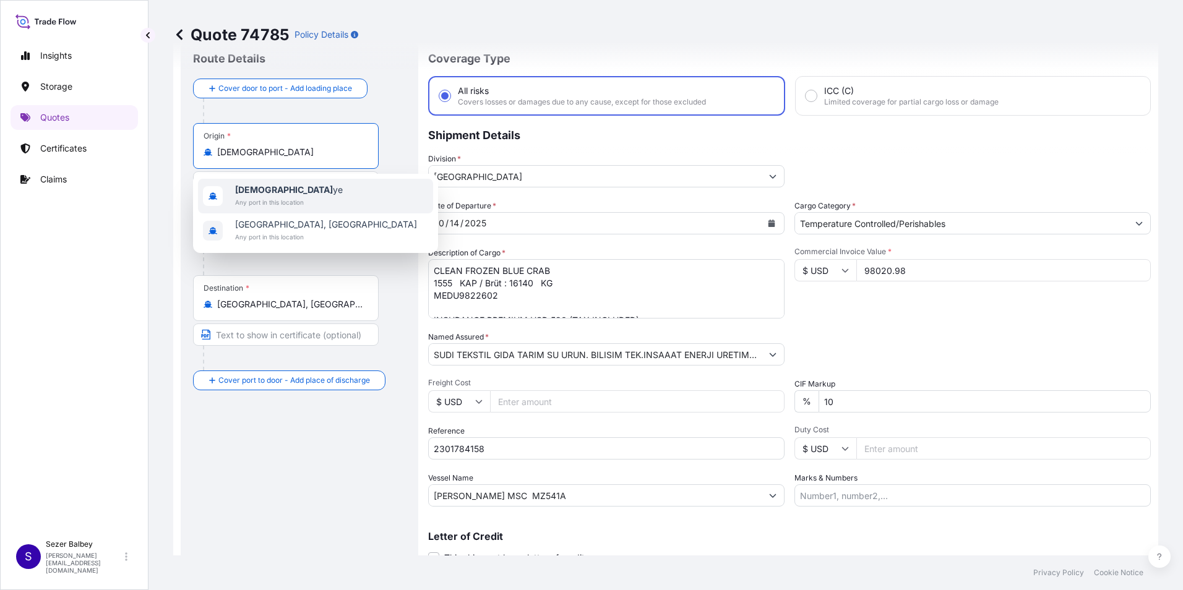
click at [289, 194] on span "Türki ye" at bounding box center [289, 190] width 108 height 12
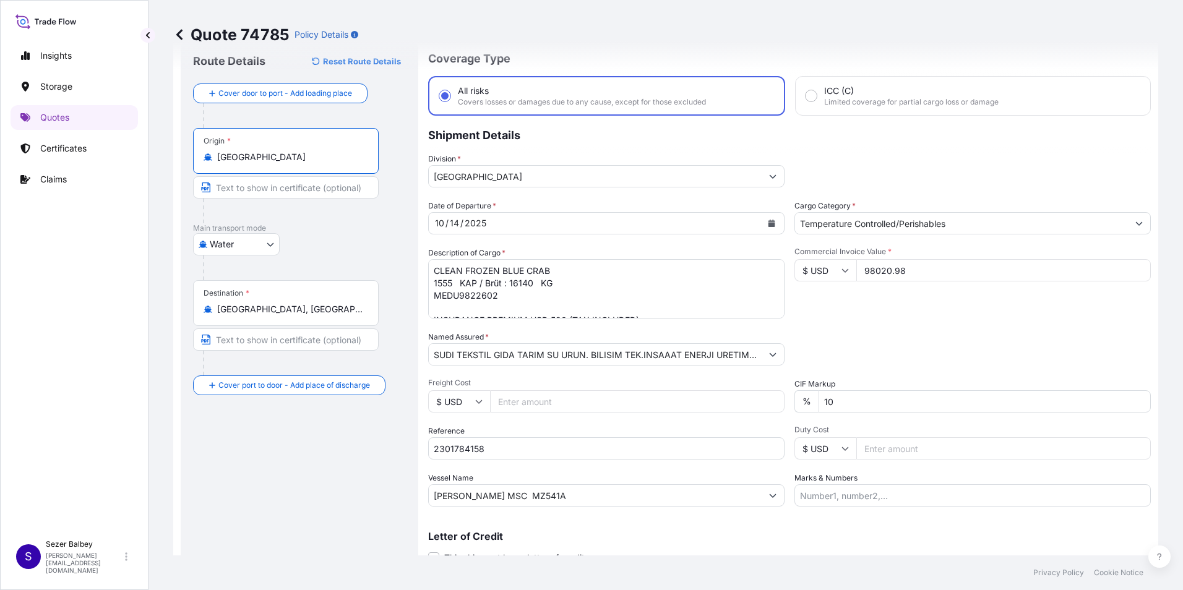
type input "[GEOGRAPHIC_DATA]"
click at [288, 434] on div "Route Details Reset Route Details Cover door to port - Add loading place Place …" at bounding box center [299, 318] width 213 height 535
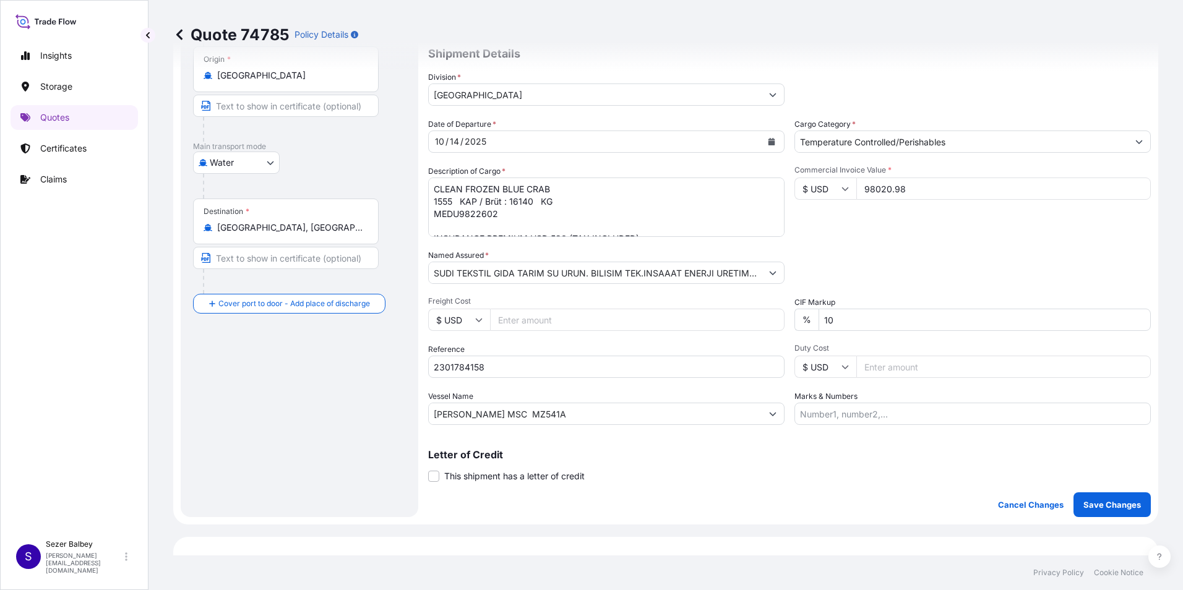
scroll to position [100, 0]
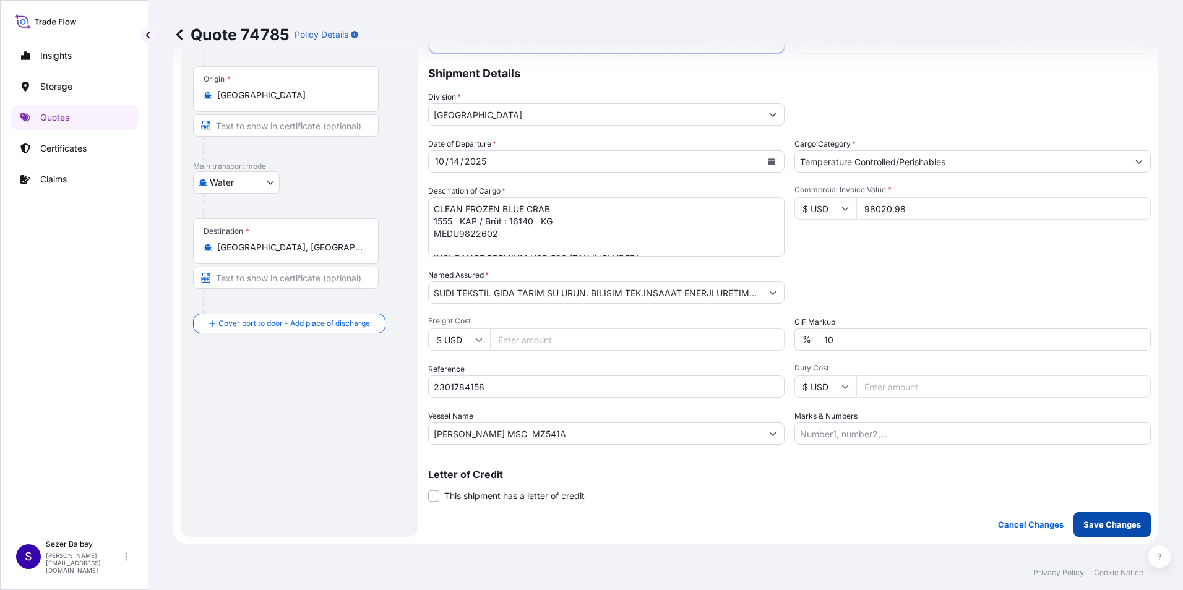
click at [1084, 525] on p "Save Changes" at bounding box center [1112, 524] width 58 height 12
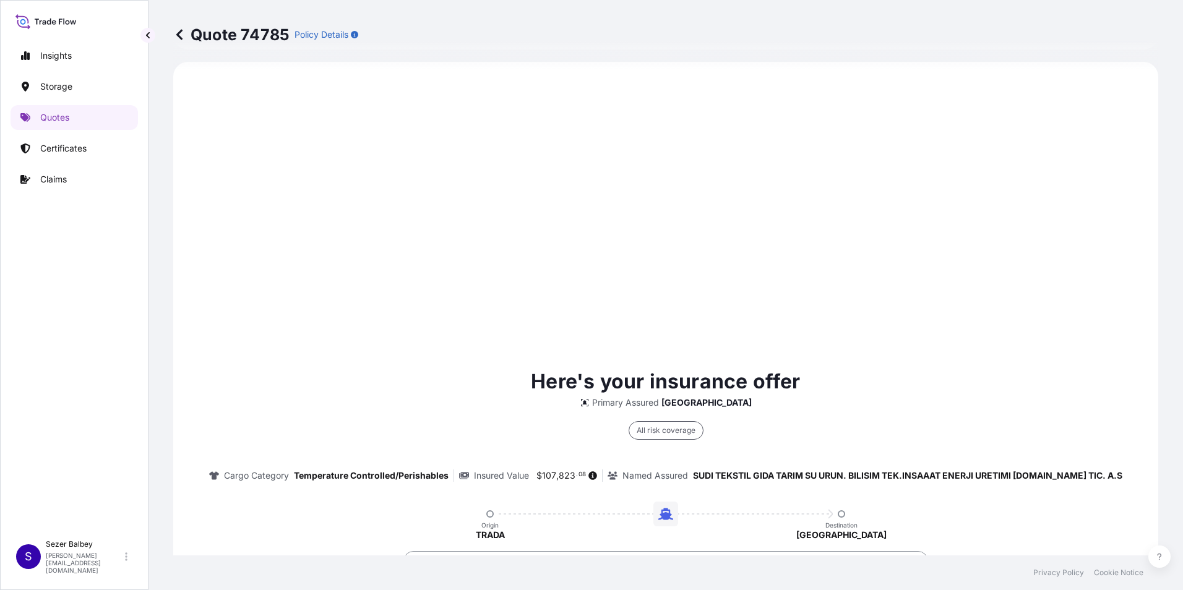
select select "Water"
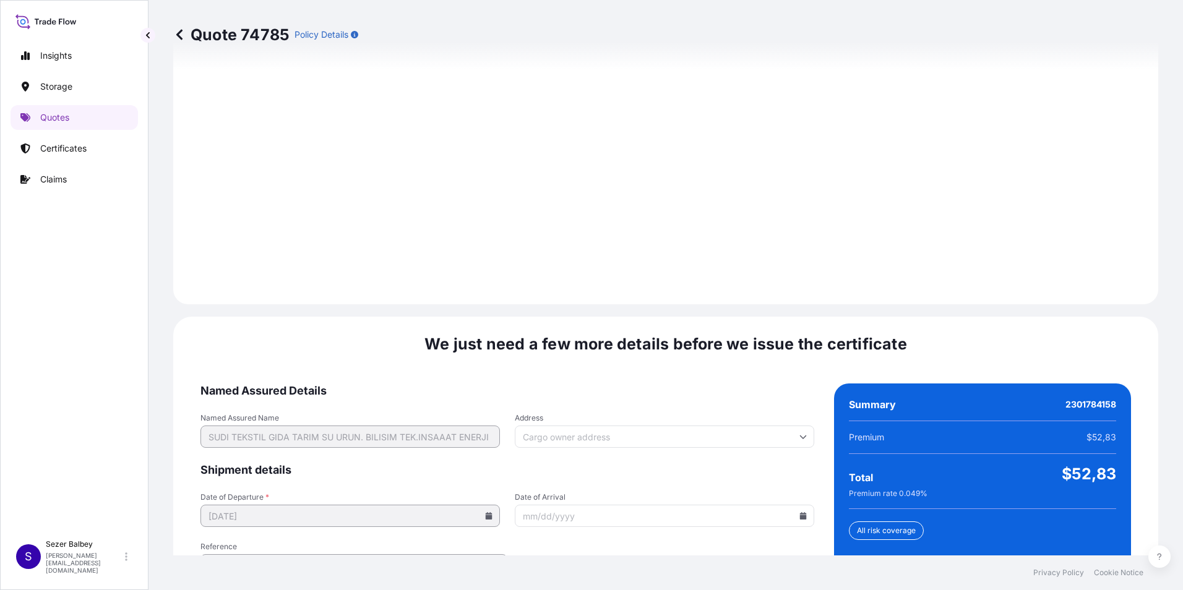
scroll to position [1938, 0]
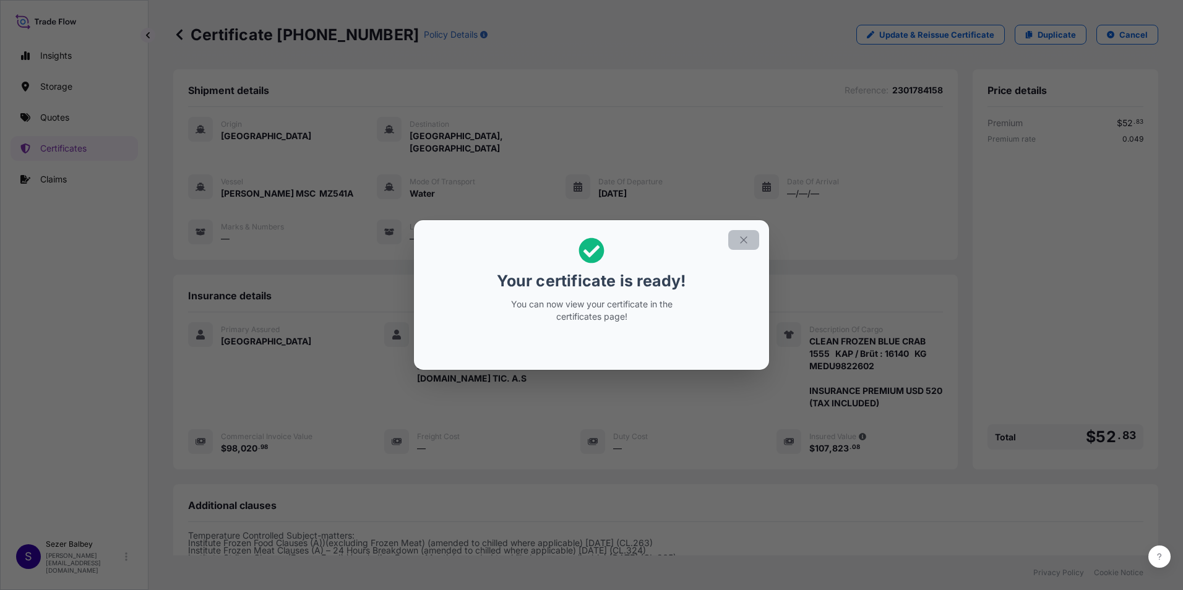
click at [747, 242] on icon "button" at bounding box center [743, 239] width 11 height 11
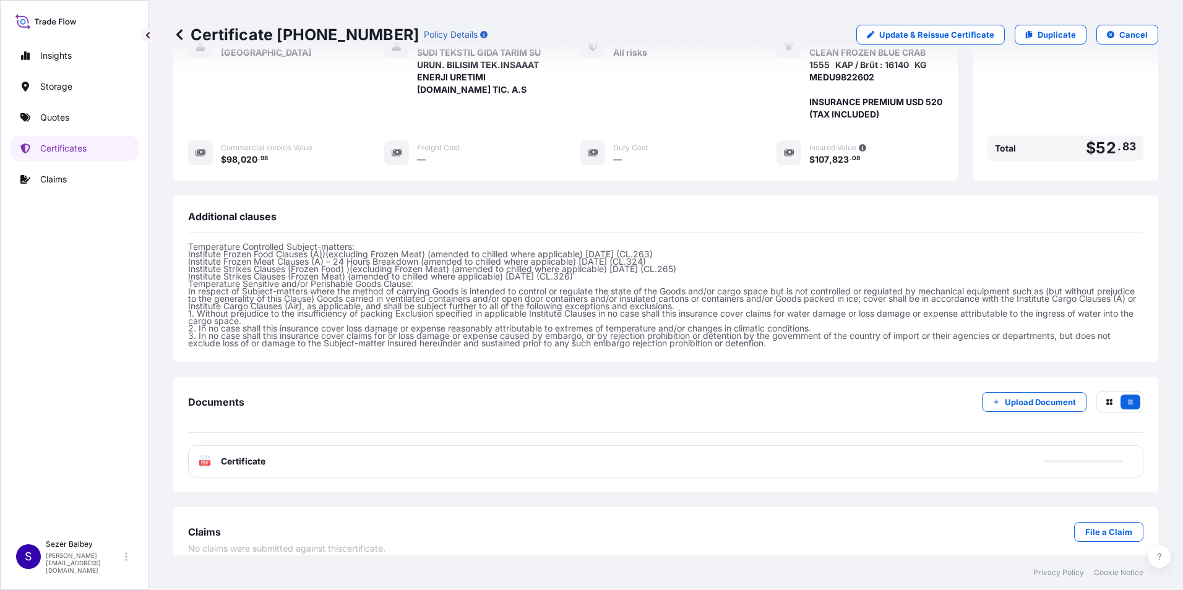
scroll to position [291, 0]
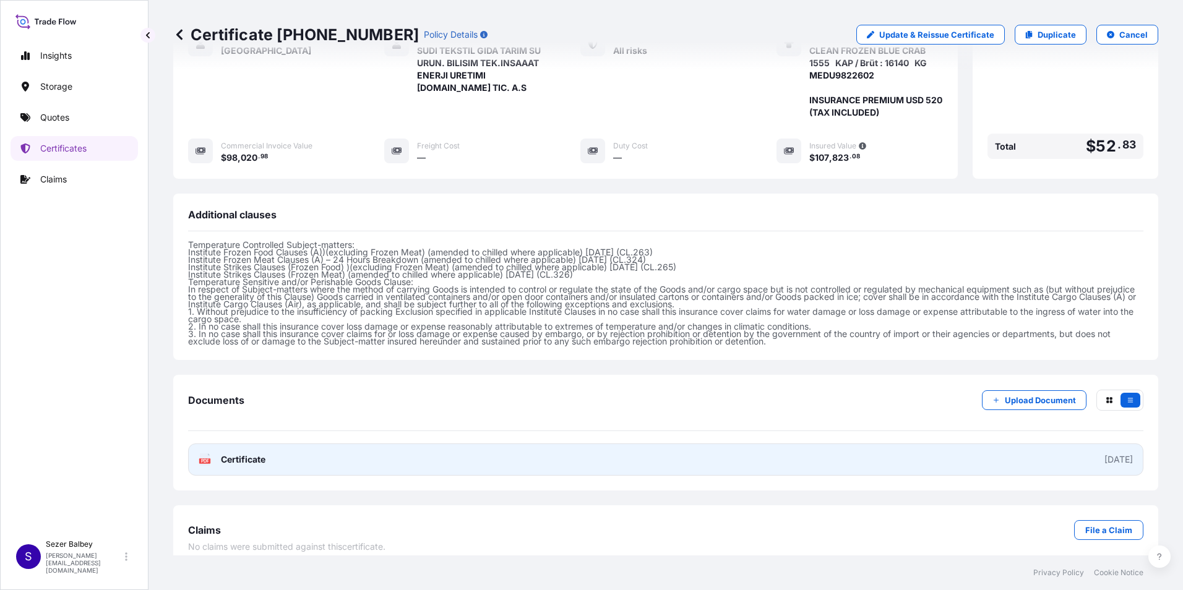
click at [234, 453] on span "Certificate" at bounding box center [243, 459] width 45 height 12
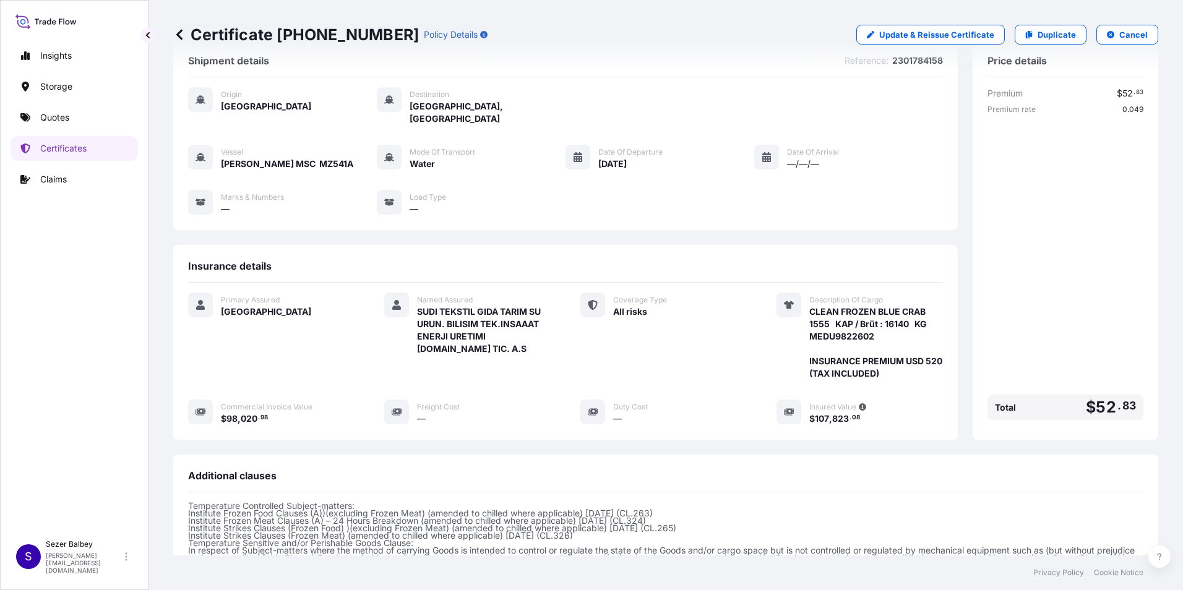
scroll to position [0, 0]
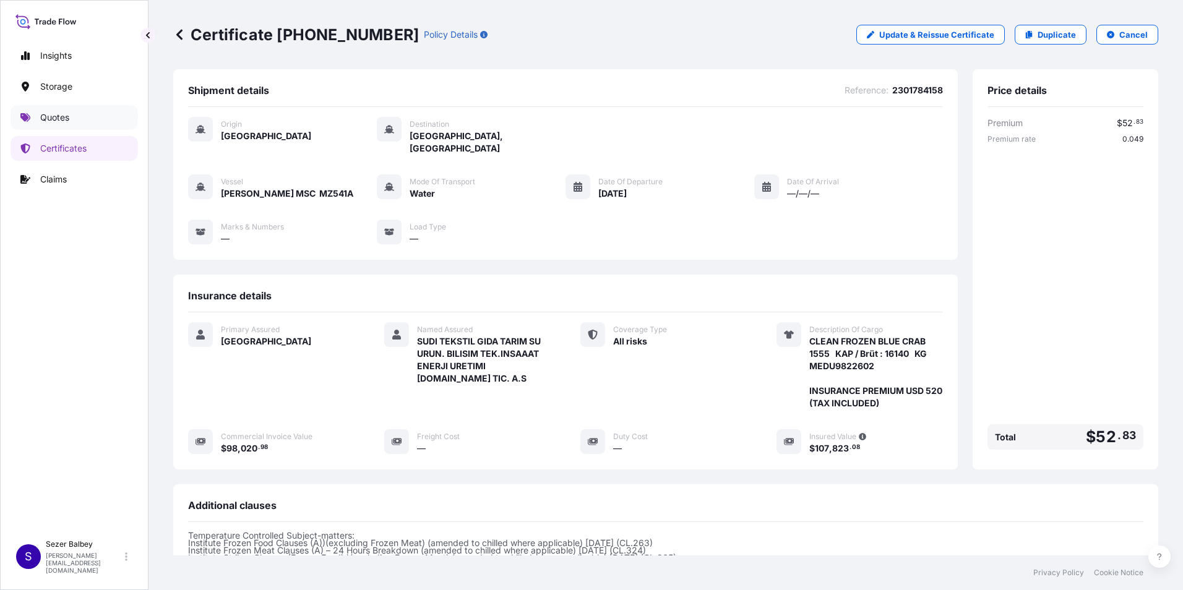
click at [74, 116] on link "Quotes" at bounding box center [74, 117] width 127 height 25
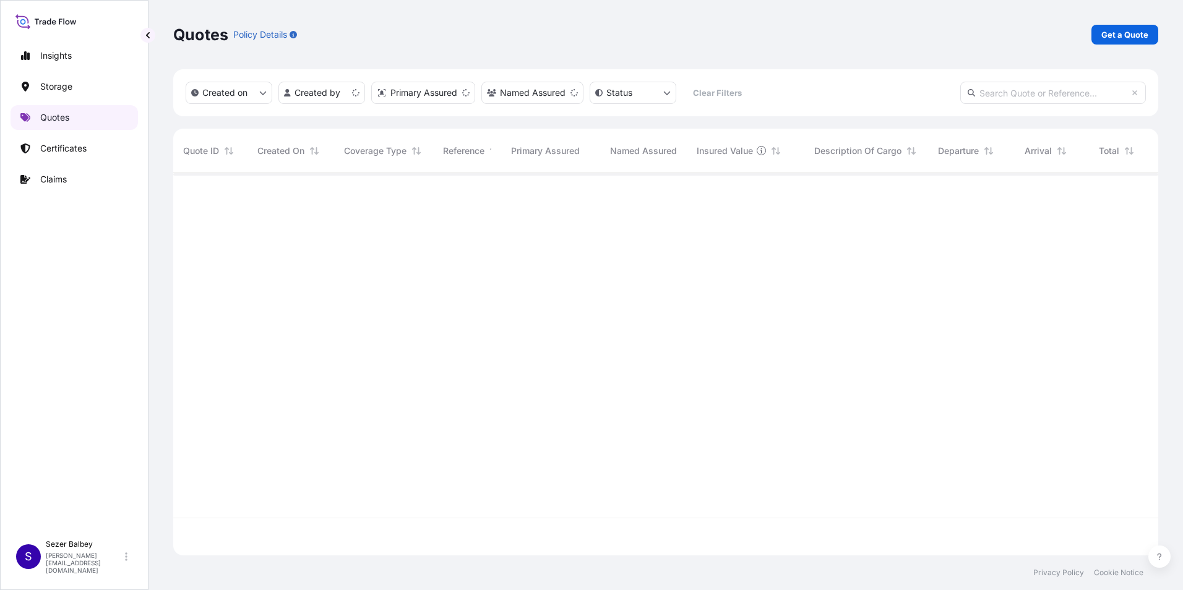
scroll to position [380, 975]
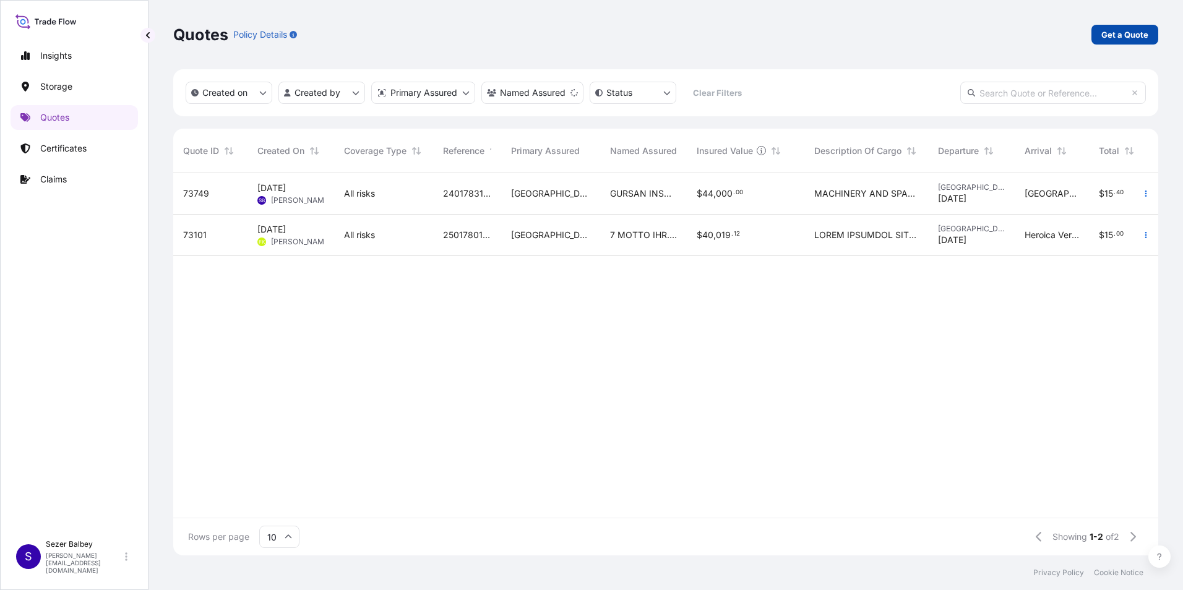
click at [1115, 35] on p "Get a Quote" at bounding box center [1124, 34] width 47 height 12
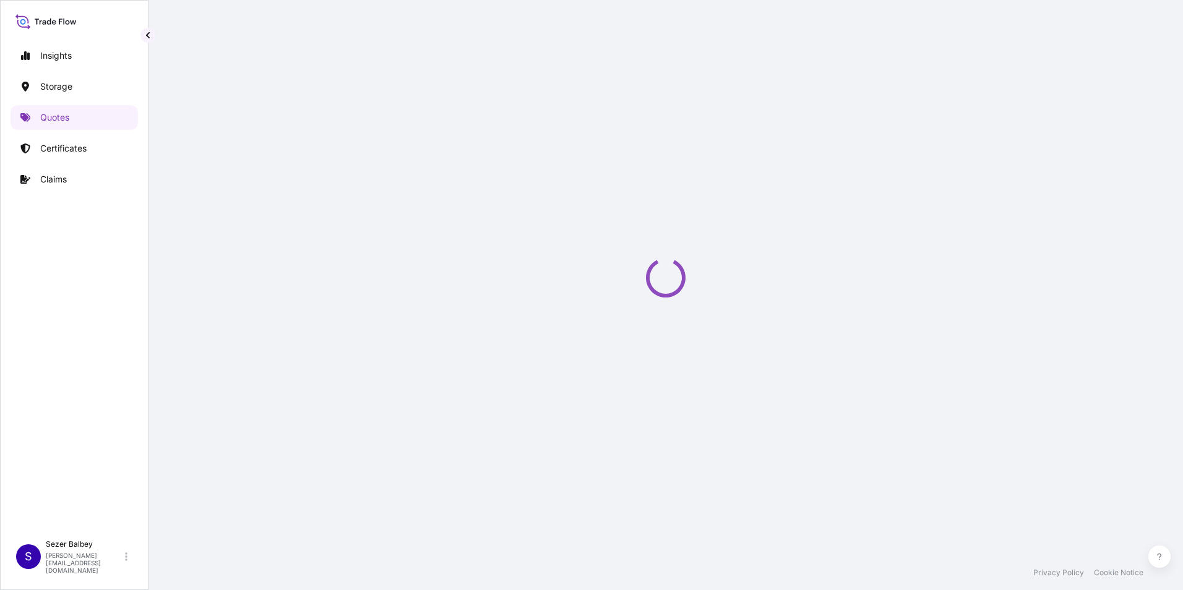
select select "Water"
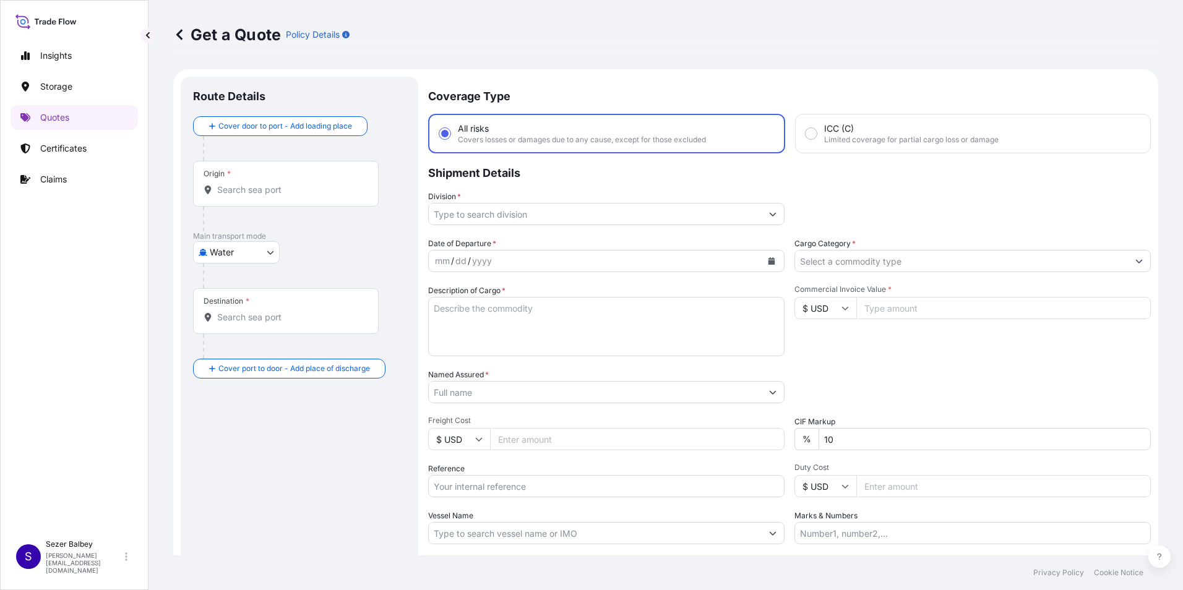
scroll to position [20, 0]
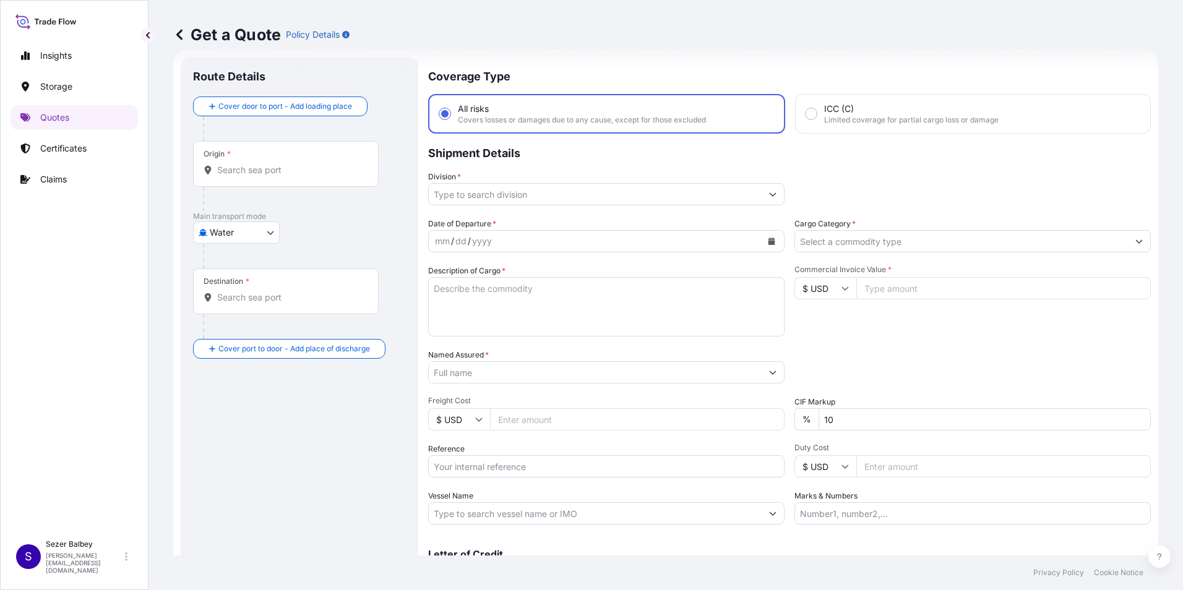
click at [301, 171] on input "Origin *" at bounding box center [290, 170] width 146 height 12
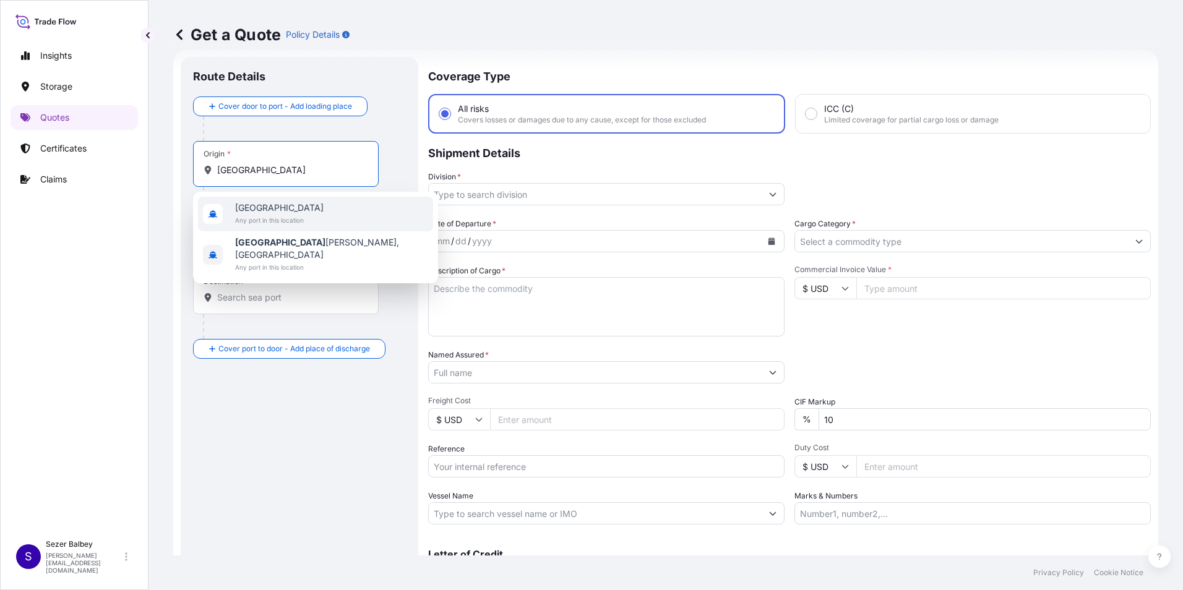
click at [293, 213] on span "[GEOGRAPHIC_DATA]" at bounding box center [279, 208] width 88 height 12
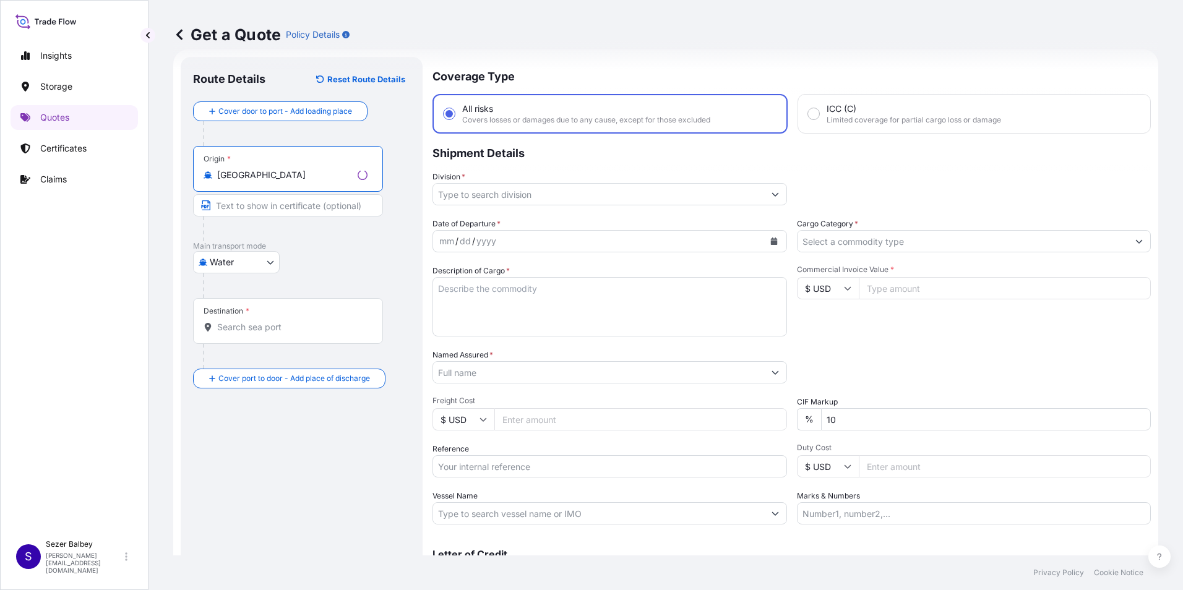
type input "[GEOGRAPHIC_DATA]"
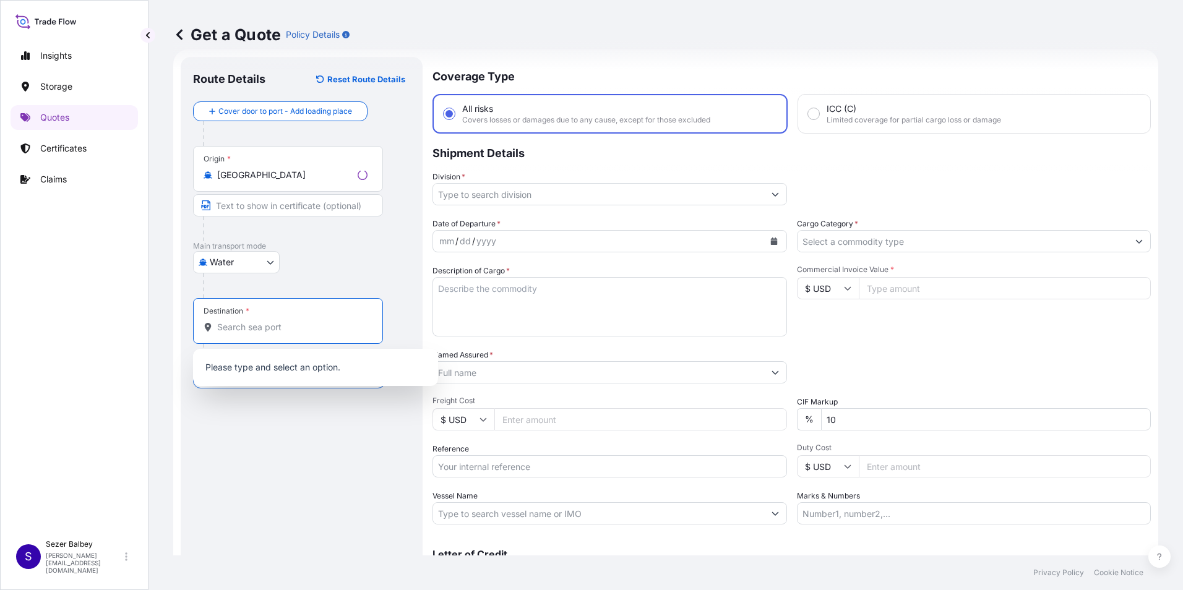
click at [279, 323] on input "Destination *" at bounding box center [292, 327] width 150 height 12
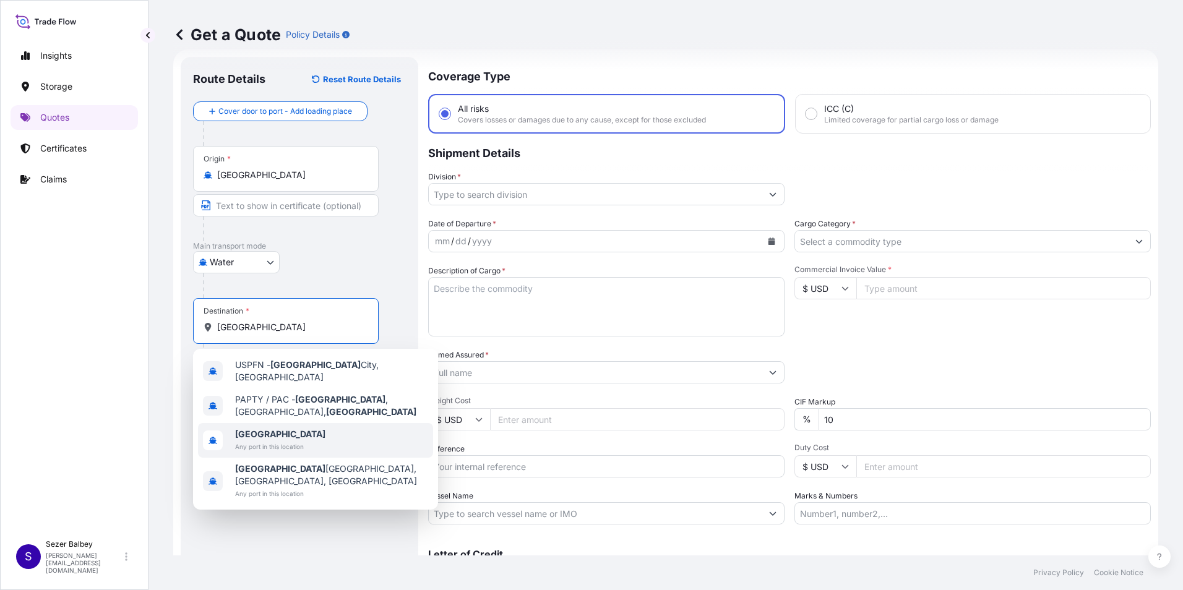
click at [286, 428] on span "[GEOGRAPHIC_DATA]" at bounding box center [280, 434] width 90 height 12
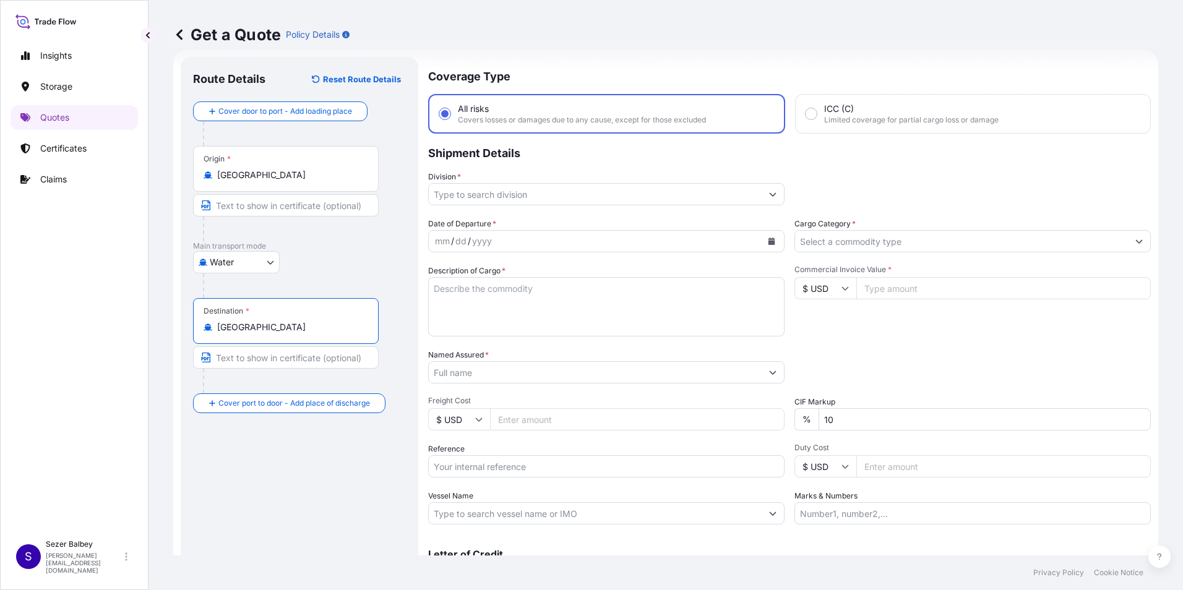
type input "[GEOGRAPHIC_DATA]"
click at [610, 194] on input "Division *" at bounding box center [595, 194] width 333 height 22
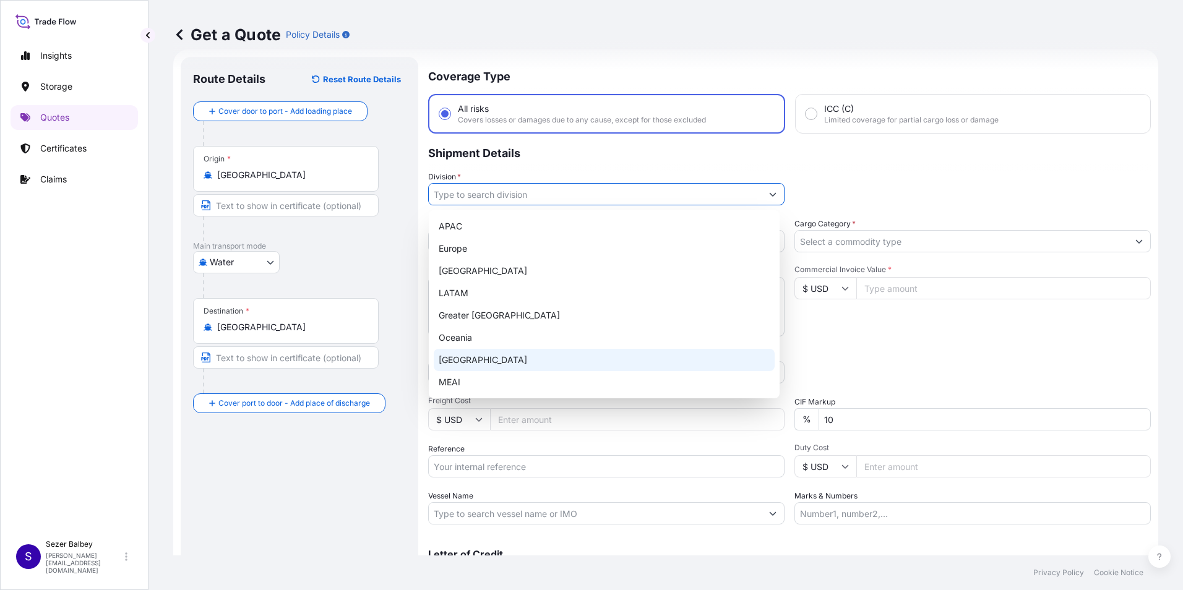
click at [503, 365] on div "[GEOGRAPHIC_DATA]" at bounding box center [604, 360] width 341 height 22
type input "[GEOGRAPHIC_DATA]"
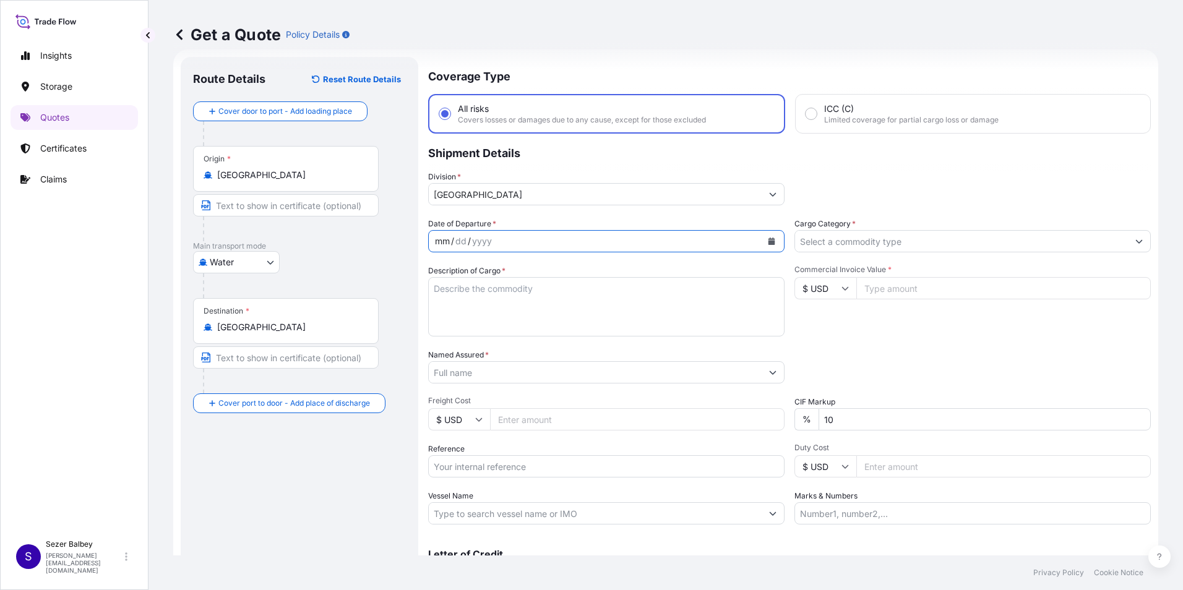
click at [544, 247] on div "mm / dd / yyyy" at bounding box center [595, 241] width 333 height 22
click at [768, 243] on icon "Calendar" at bounding box center [771, 241] width 7 height 7
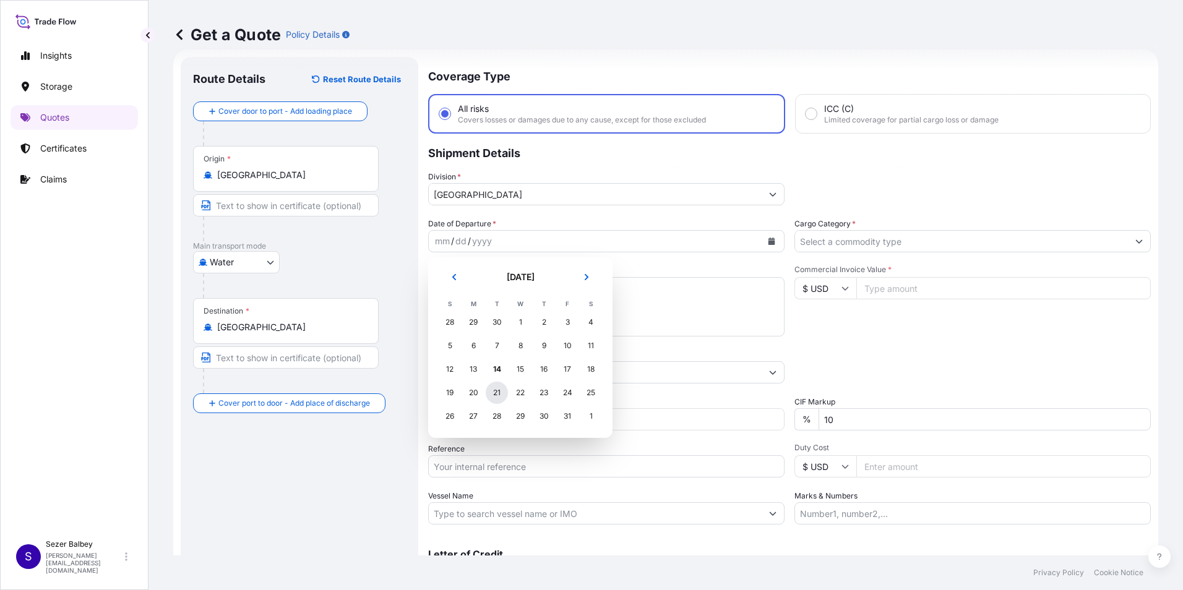
click at [495, 392] on div "21" at bounding box center [497, 393] width 22 height 22
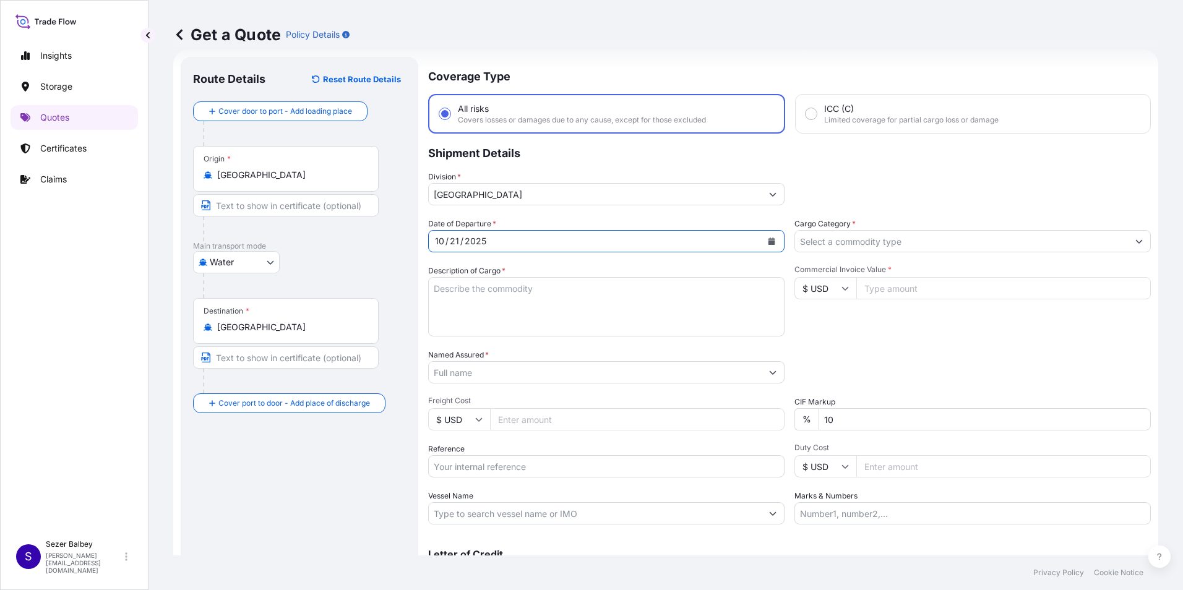
click at [511, 308] on textarea "Description of Cargo *" at bounding box center [606, 306] width 356 height 59
click at [597, 315] on textarea "Description of Cargo *" at bounding box center [606, 306] width 356 height 59
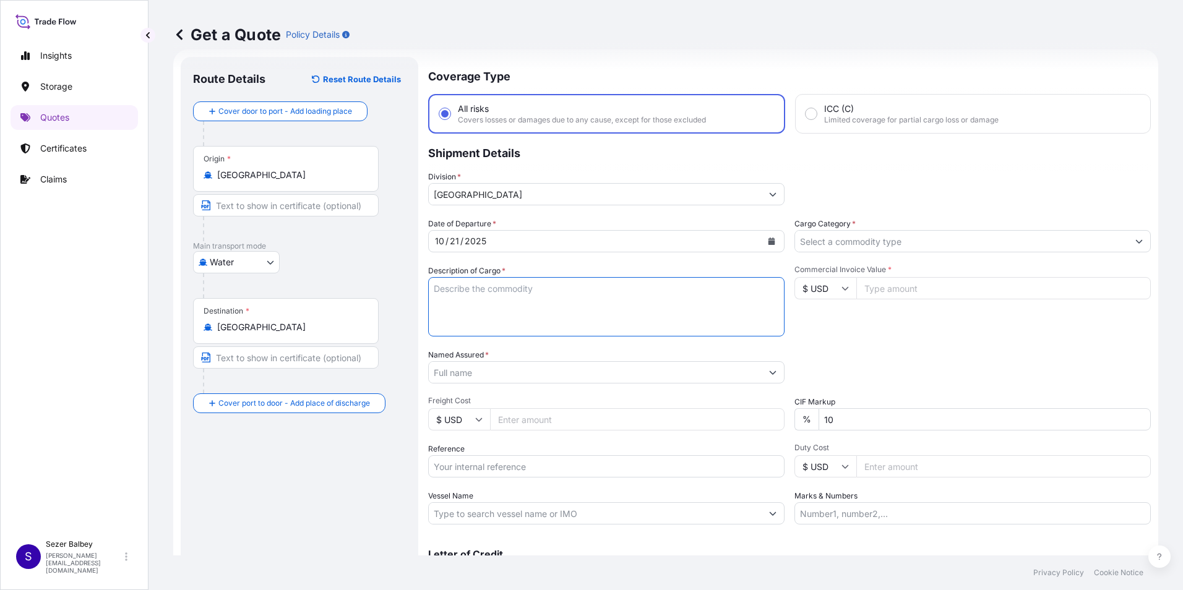
paste textarea ""HORIZONTAL BITUMEN TANKS COMPLETE with PARTS and UNITS (Disassembled)-5 pcs BI…"
click at [437, 284] on textarea ""HORIZONTAL BITUMEN TANKS COMPLETE with PARTS and UNITS (Disassembled)-5 pcs BI…" at bounding box center [606, 306] width 356 height 59
click at [558, 329] on textarea "HORIZONTAL BITUMEN TANKS COMPLETE with PARTS and UNITS (Disassembled)-5 pcs BIT…" at bounding box center [606, 306] width 356 height 59
click at [621, 328] on textarea "HORIZONTAL BITUMEN TANKS COMPLETE with PARTS and UNITS (Disassembled)-5 pcs BIT…" at bounding box center [606, 306] width 356 height 59
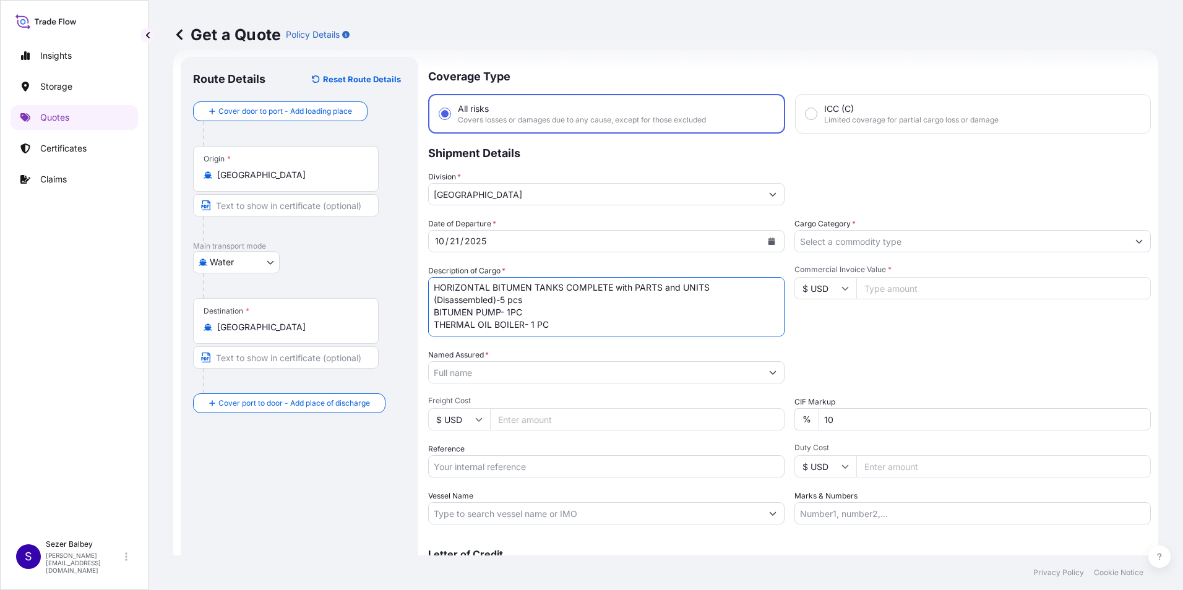
paste textarea "260251224"
type textarea "HORIZONTAL BITUMEN TANKS COMPLETE with PARTS and UNITS (Disassembled)-5 pcs BIT…"
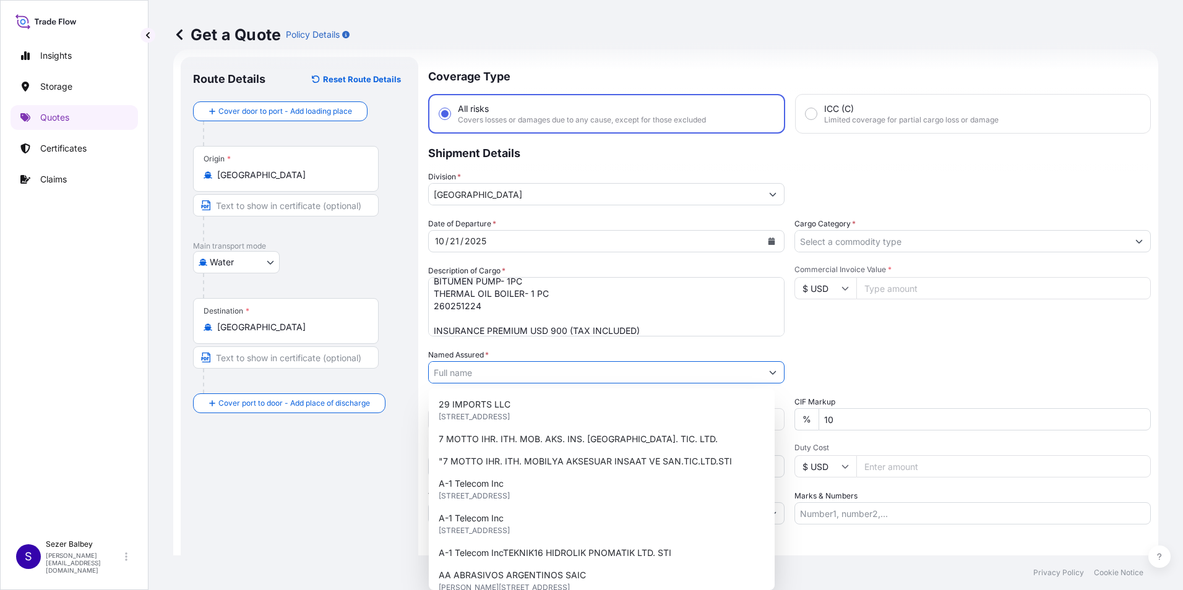
click at [519, 370] on input "Named Assured *" at bounding box center [595, 372] width 333 height 22
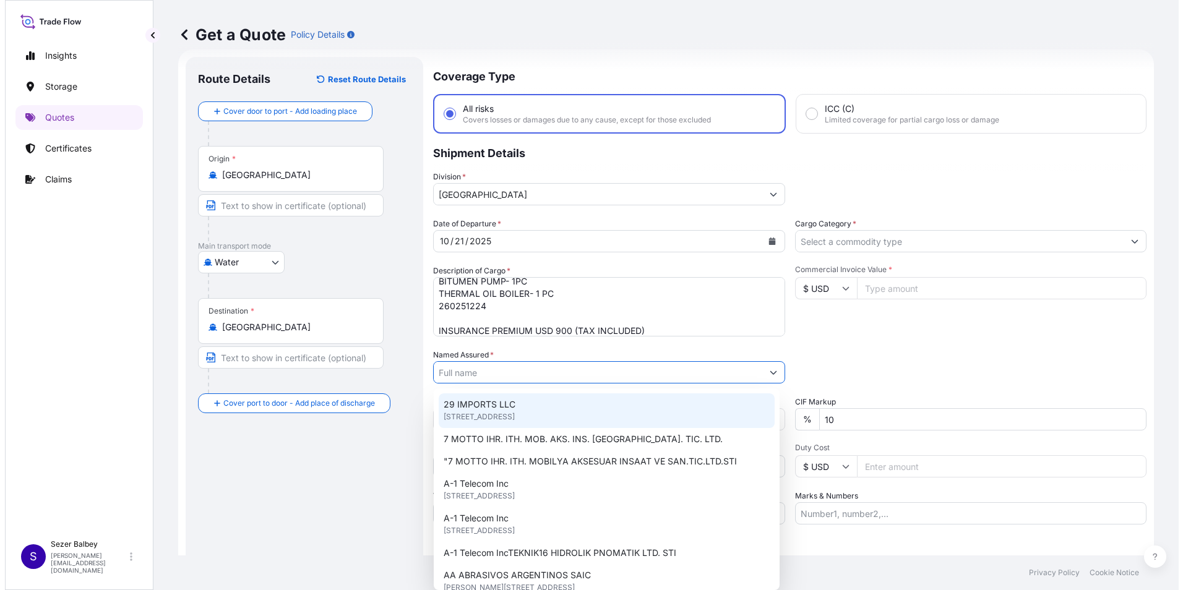
paste input "MAG TRD DIŞ TİCARET VE SANAYI LTD. STI"
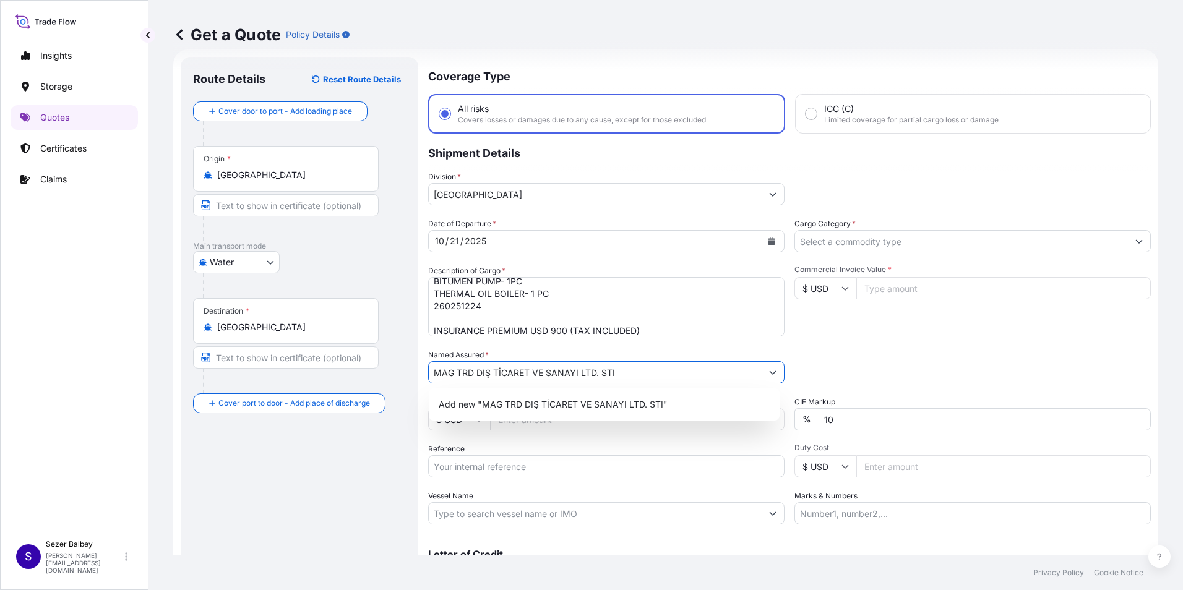
type input "MAG TRD DIŞ TİCARET VE SANAYI LTD. STI"
click at [277, 508] on div "Route Details Reset Route Details Cover door to port - Add loading place Place …" at bounding box center [299, 336] width 213 height 535
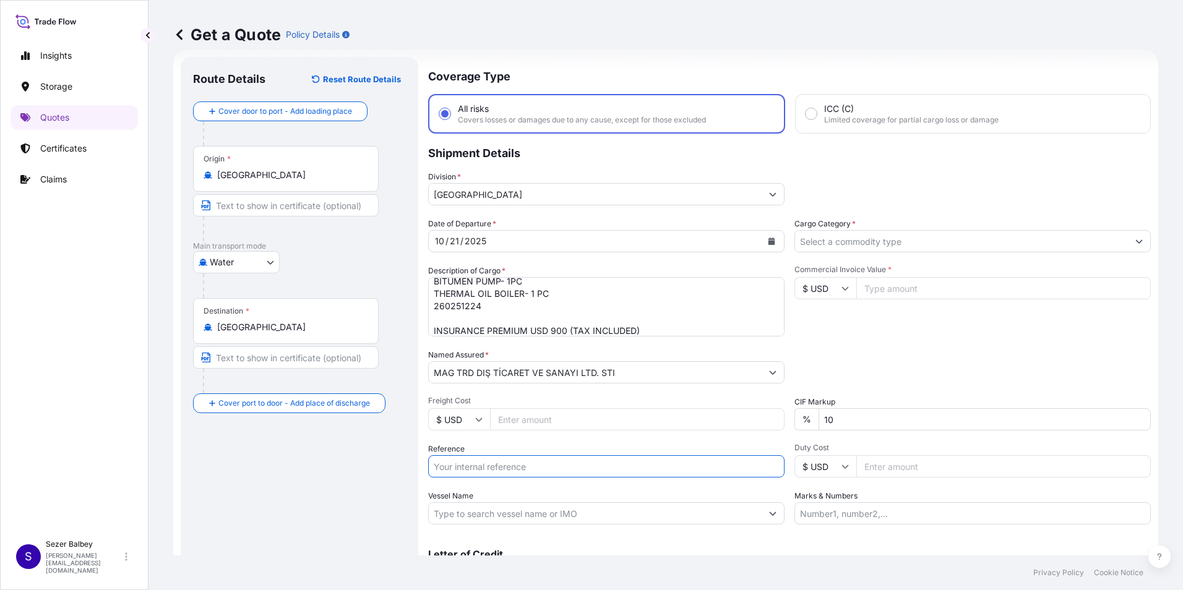
click at [462, 458] on input "Reference" at bounding box center [606, 466] width 356 height 22
click at [467, 453] on div "Reference" at bounding box center [606, 460] width 356 height 35
click at [461, 467] on input "Reference" at bounding box center [606, 466] width 356 height 22
paste input "2501786722"
type input "2501786722"
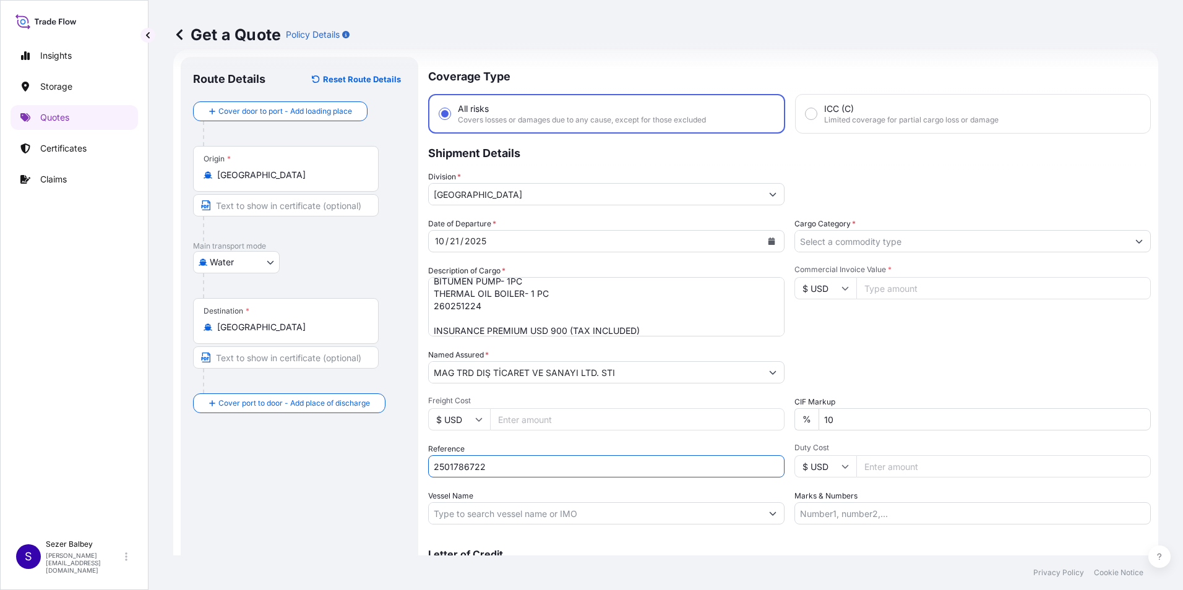
click at [478, 514] on input "Vessel Name" at bounding box center [595, 513] width 333 height 22
click at [713, 506] on input "Vessel Name" at bounding box center [595, 513] width 333 height 22
paste input "MAERSK NOMAZWE MAERSK 543W"
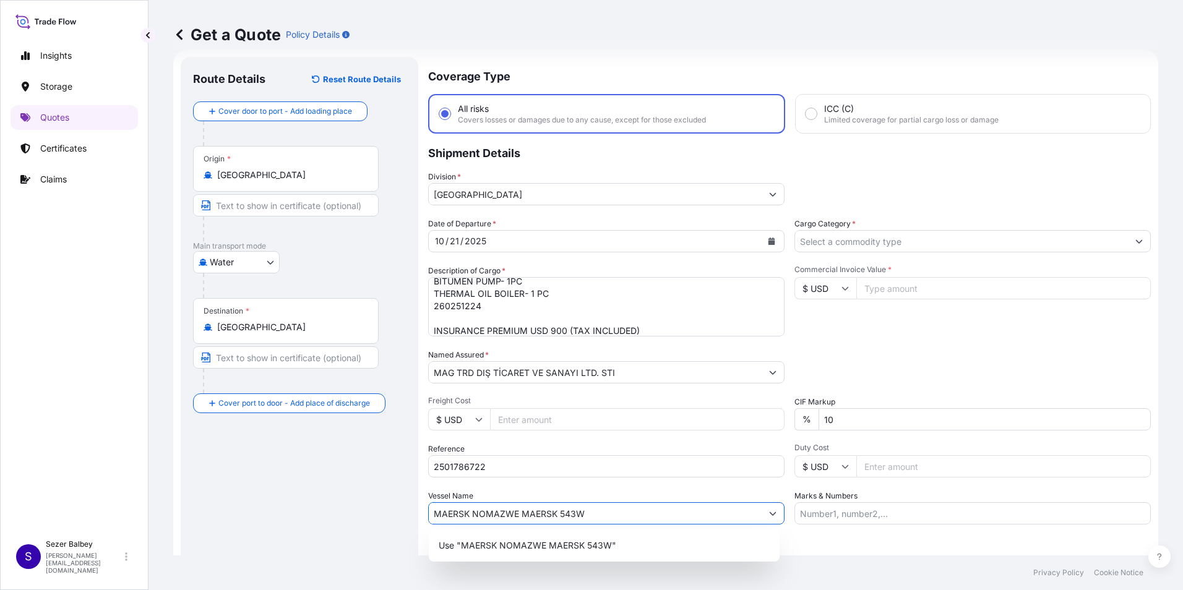
type input "MAERSK NOMAZWE MAERSK 543W"
click at [878, 234] on input "Cargo Category *" at bounding box center [961, 241] width 333 height 22
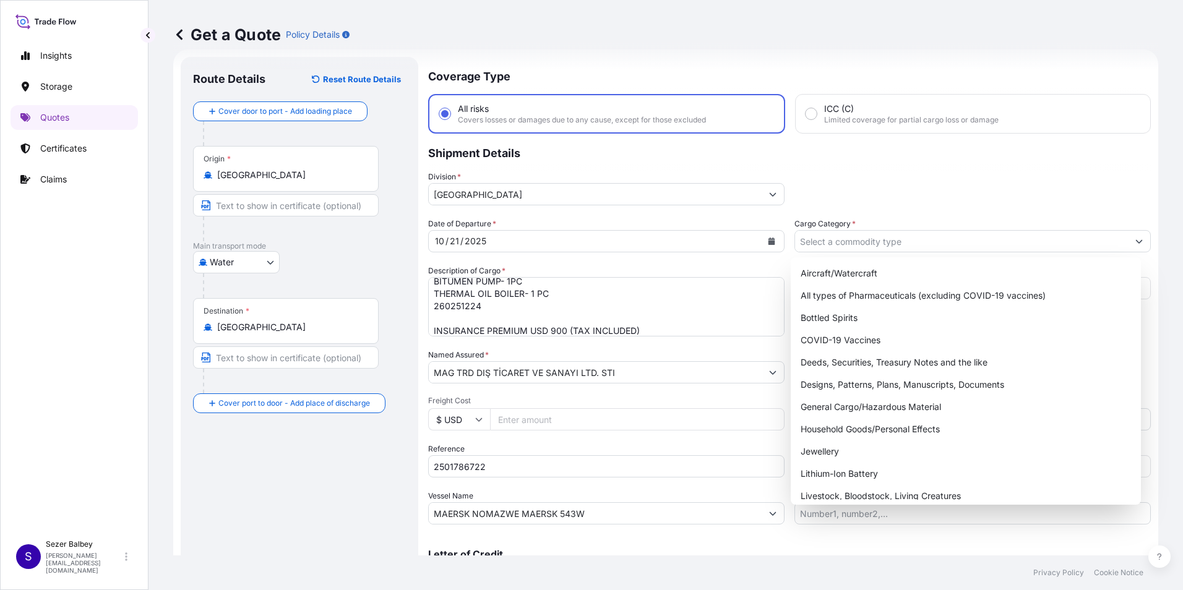
click at [299, 473] on div "Route Details Reset Route Details Cover door to port - Add loading place Place …" at bounding box center [299, 336] width 213 height 535
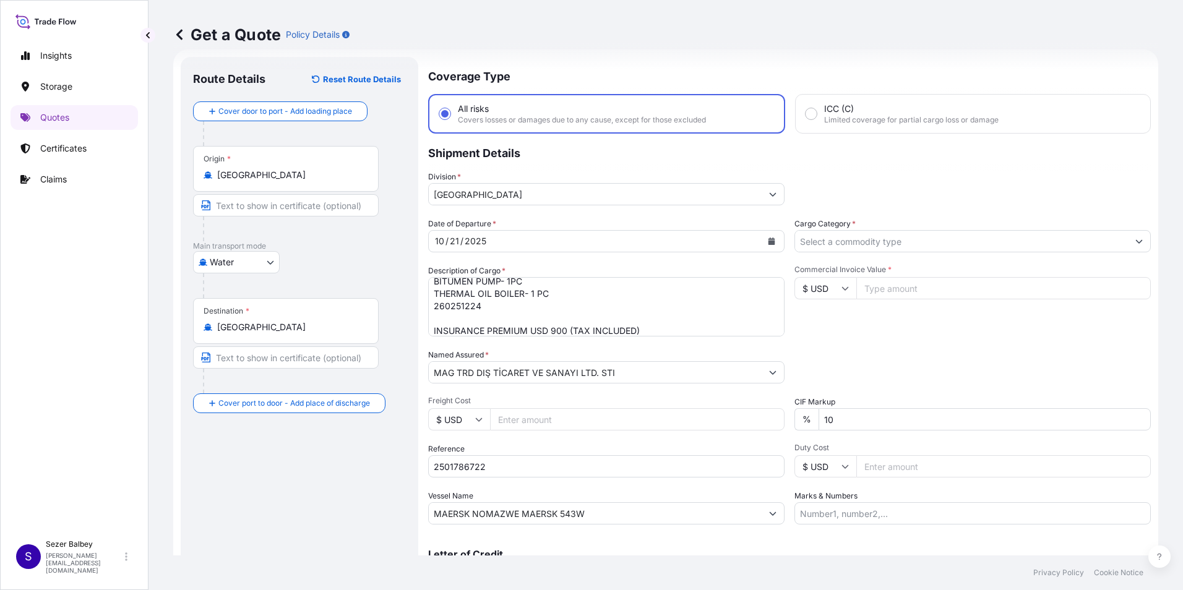
click at [825, 297] on input "$ USD" at bounding box center [825, 288] width 62 height 22
click at [826, 325] on div "€ EUR" at bounding box center [821, 322] width 52 height 24
type input "€ EUR"
click at [885, 289] on input "Commercial Invoice Value *" at bounding box center [1003, 288] width 294 height 22
type input "315000"
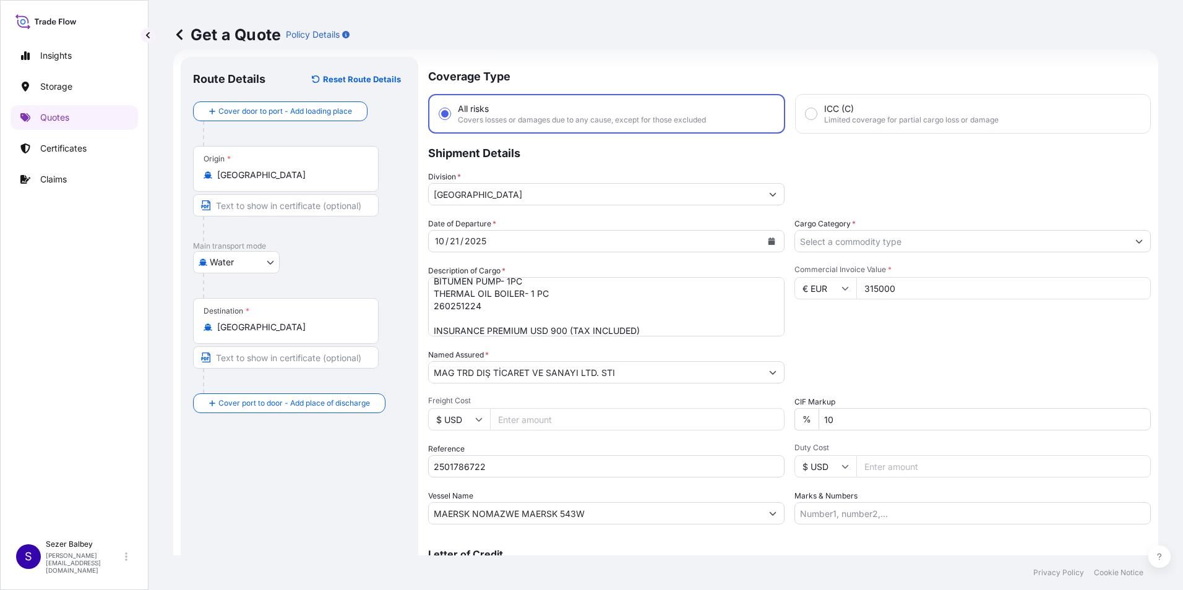
click at [854, 320] on div "Commercial Invoice Value * € EUR 315000" at bounding box center [972, 301] width 356 height 72
click at [858, 246] on input "Cargo Category *" at bounding box center [961, 241] width 333 height 22
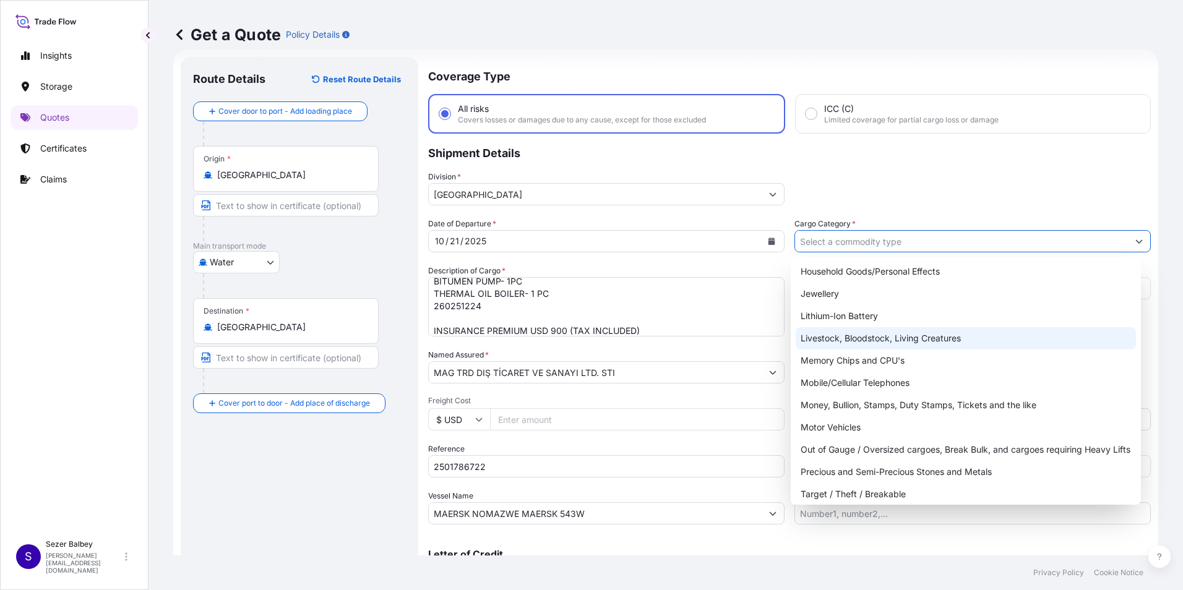
scroll to position [186, 0]
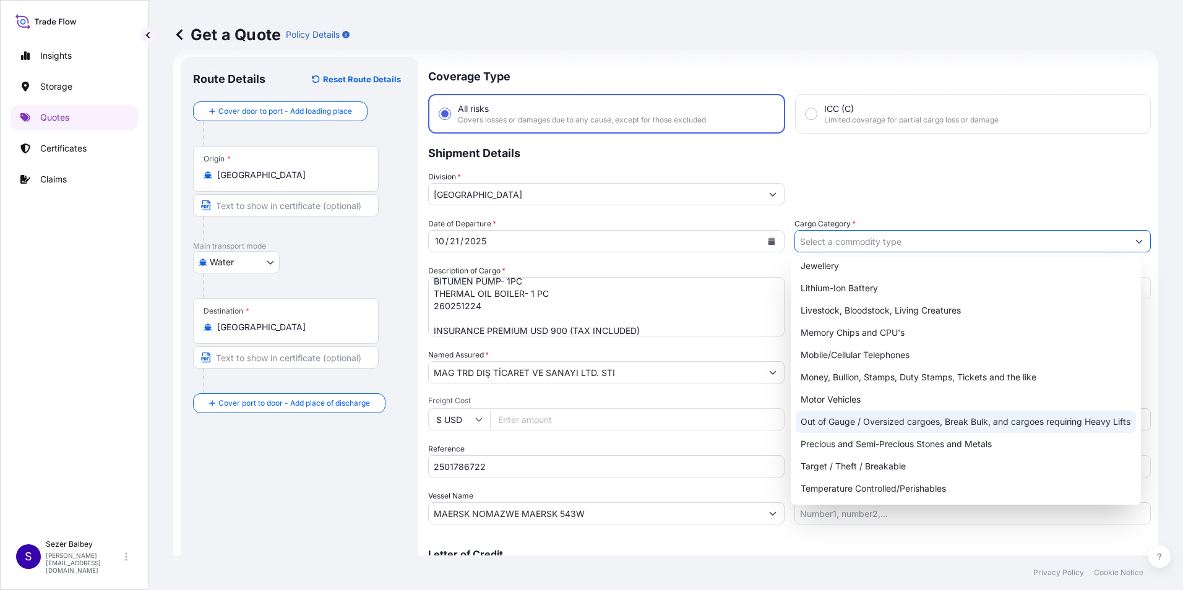
click at [844, 426] on div "Out of Gauge / Oversized cargoes, Break Bulk, and cargoes requiring Heavy Lifts" at bounding box center [965, 422] width 341 height 22
type input "Out of Gauge / Oversized cargoes, Break Bulk, and cargoes requiring Heavy Lifts"
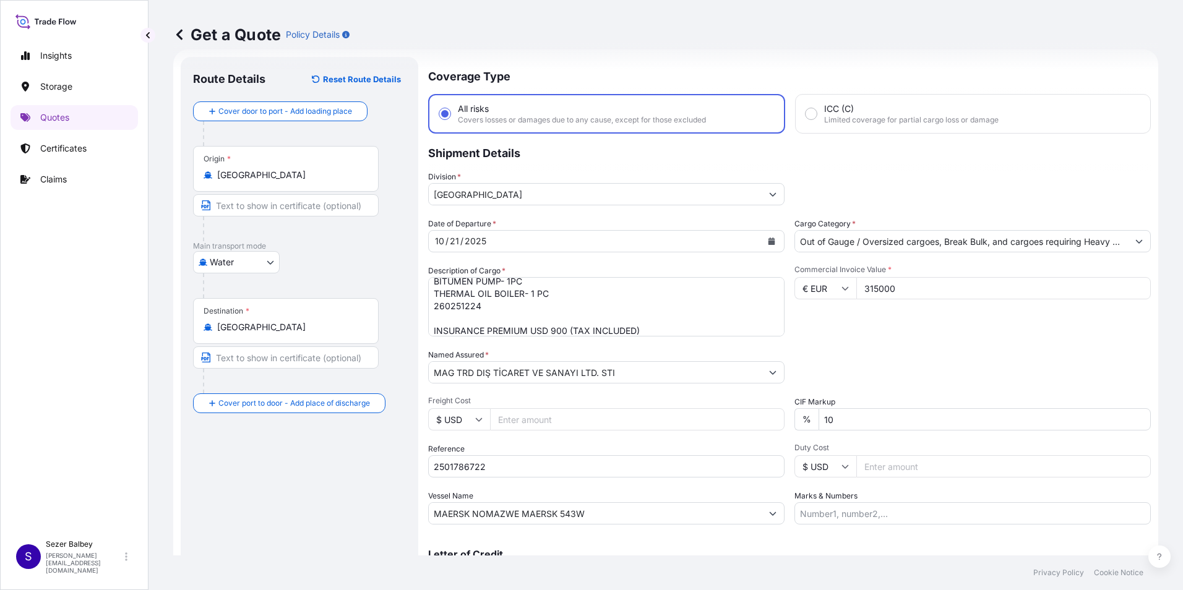
click at [869, 340] on div "Date of Departure * [DATE] Cargo Category * Out of Gauge / Oversized cargoes, B…" at bounding box center [789, 371] width 722 height 307
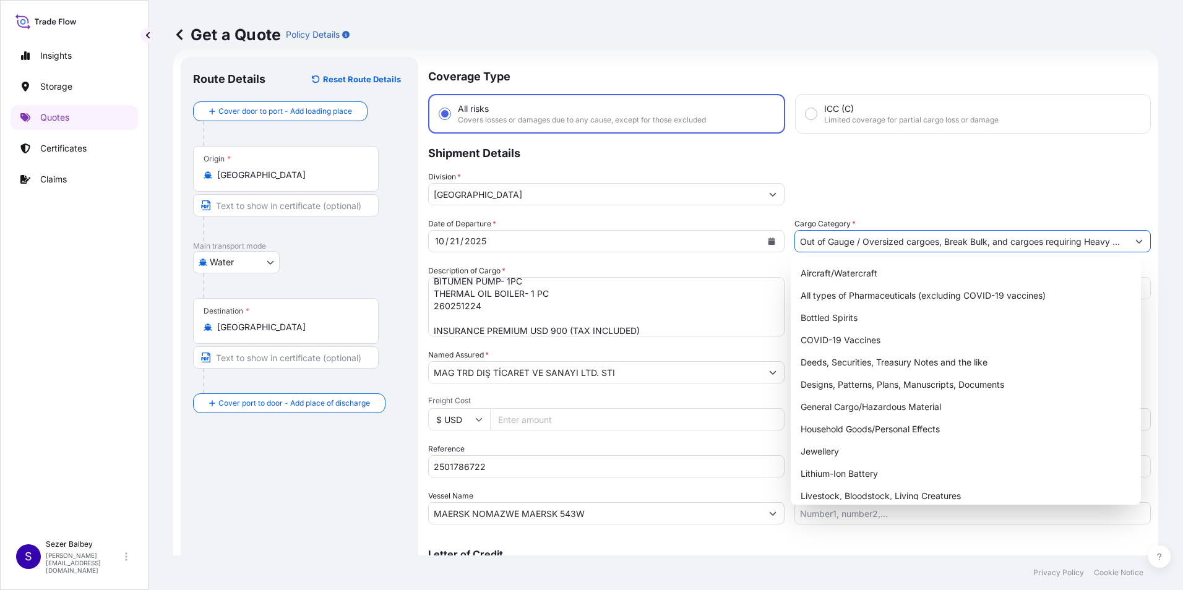
scroll to position [0, 12]
drag, startPoint x: 795, startPoint y: 239, endPoint x: 1138, endPoint y: 229, distance: 343.4
click at [1138, 229] on div "Cargo Category * Out of Gauge / Oversized cargoes, Break Bulk, and cargoes requ…" at bounding box center [972, 235] width 356 height 35
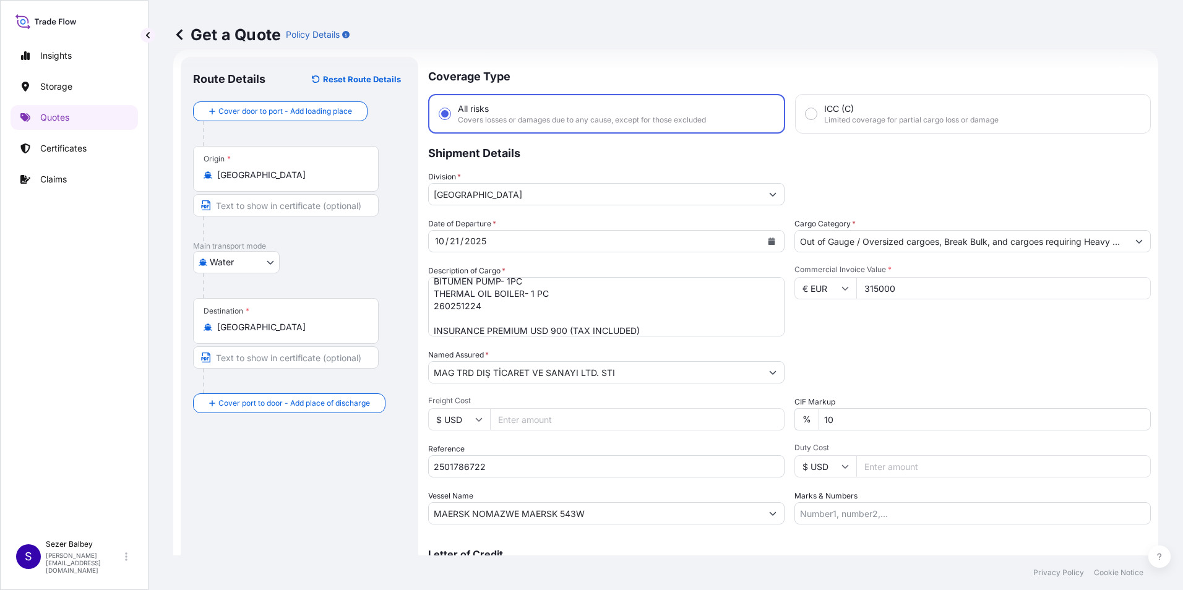
click at [287, 505] on div "Route Details Reset Route Details Cover door to port - Add loading place Place …" at bounding box center [299, 336] width 213 height 535
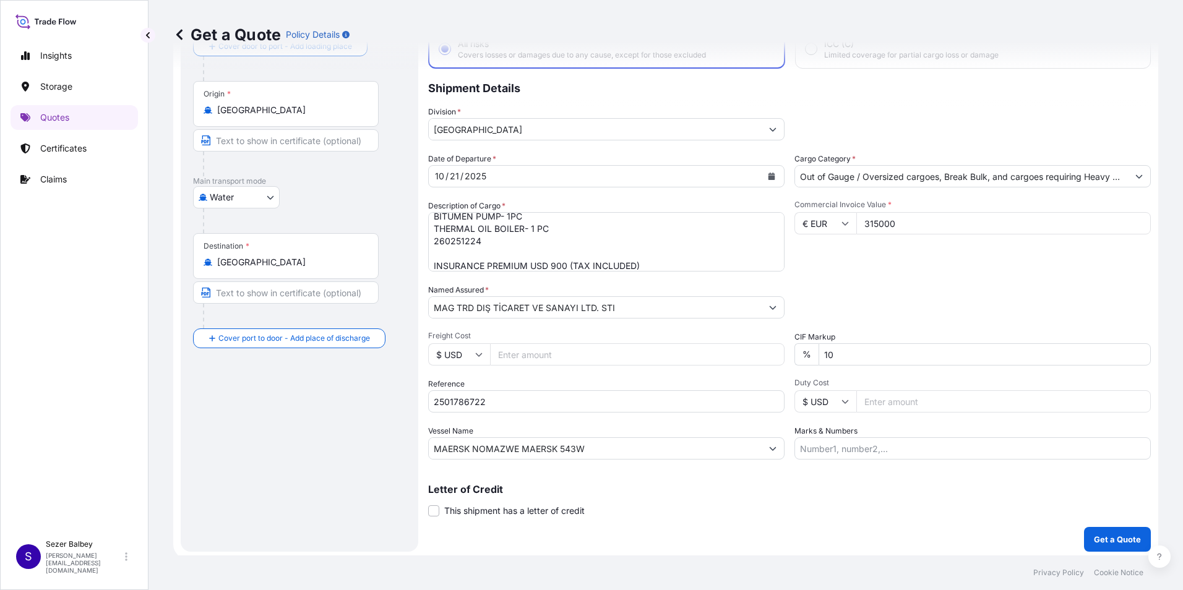
scroll to position [88, 0]
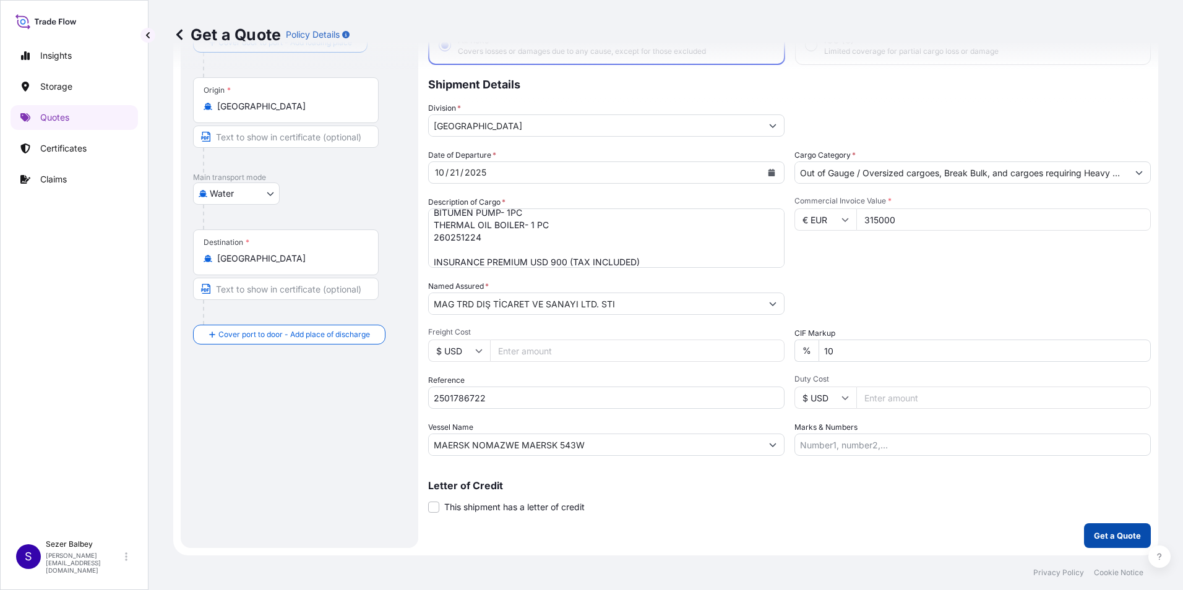
click at [1094, 535] on p "Get a Quote" at bounding box center [1117, 535] width 47 height 12
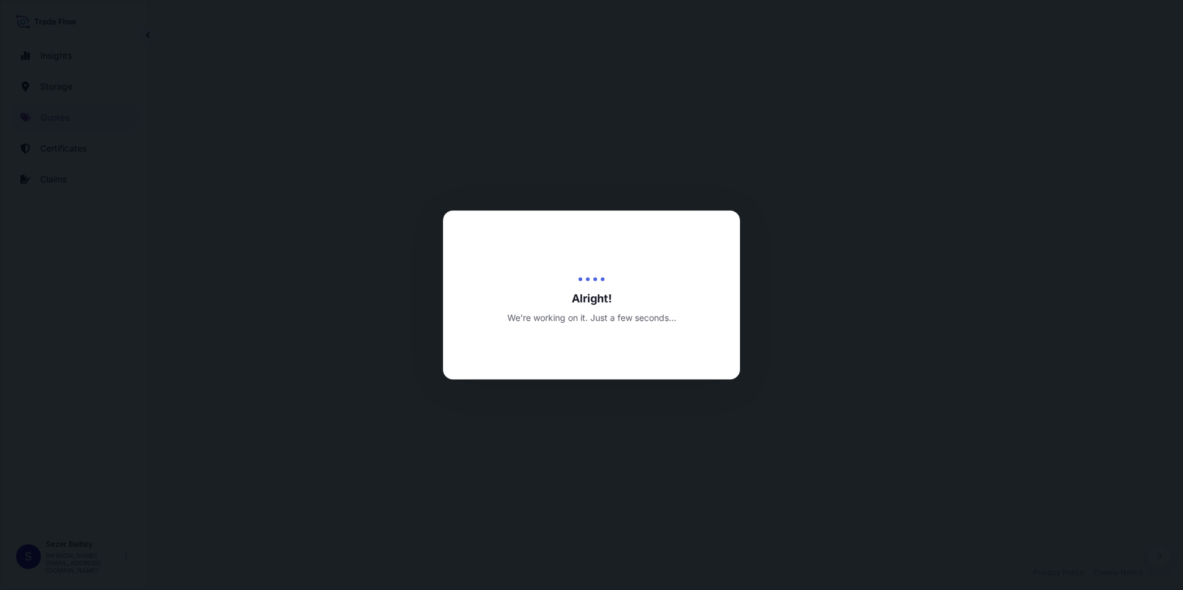
select select "Water"
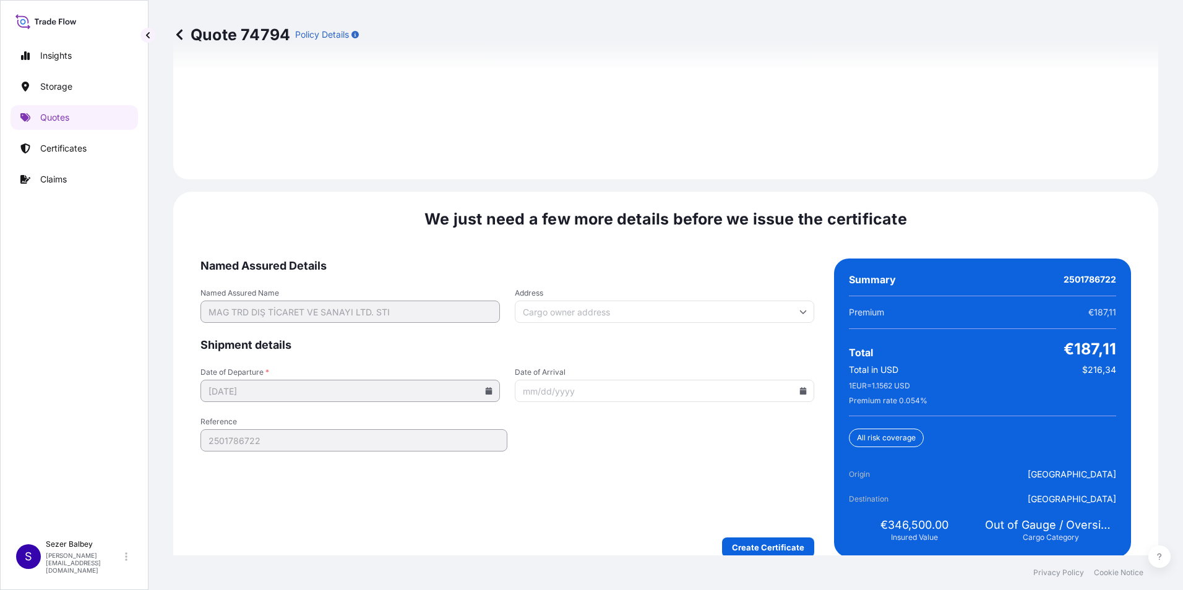
scroll to position [1914, 0]
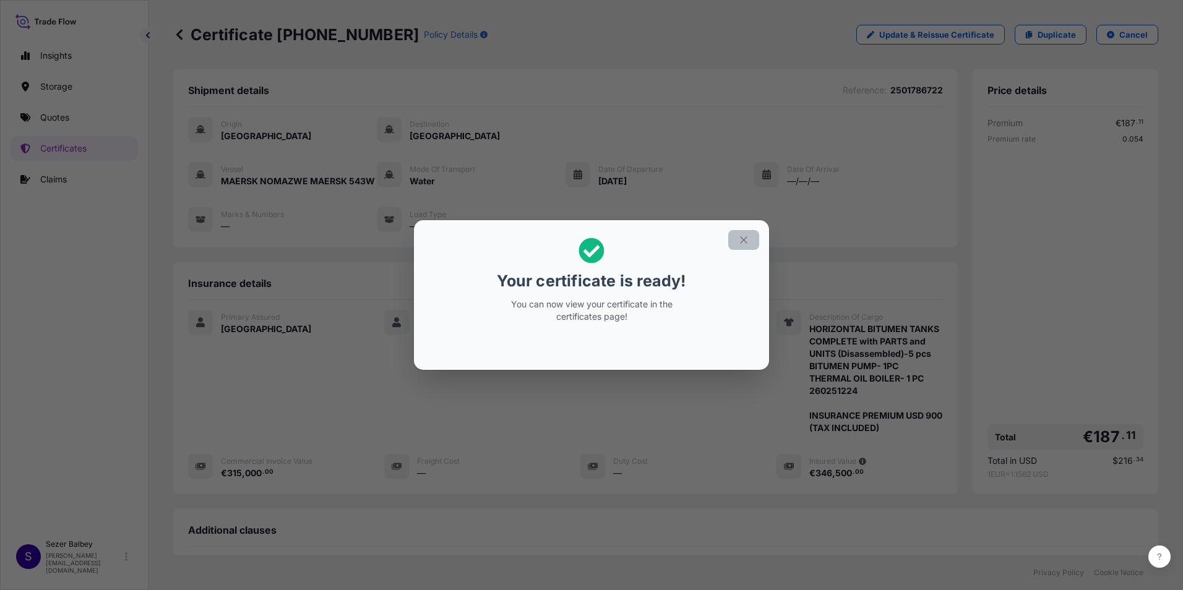
click at [747, 241] on icon "button" at bounding box center [743, 239] width 11 height 11
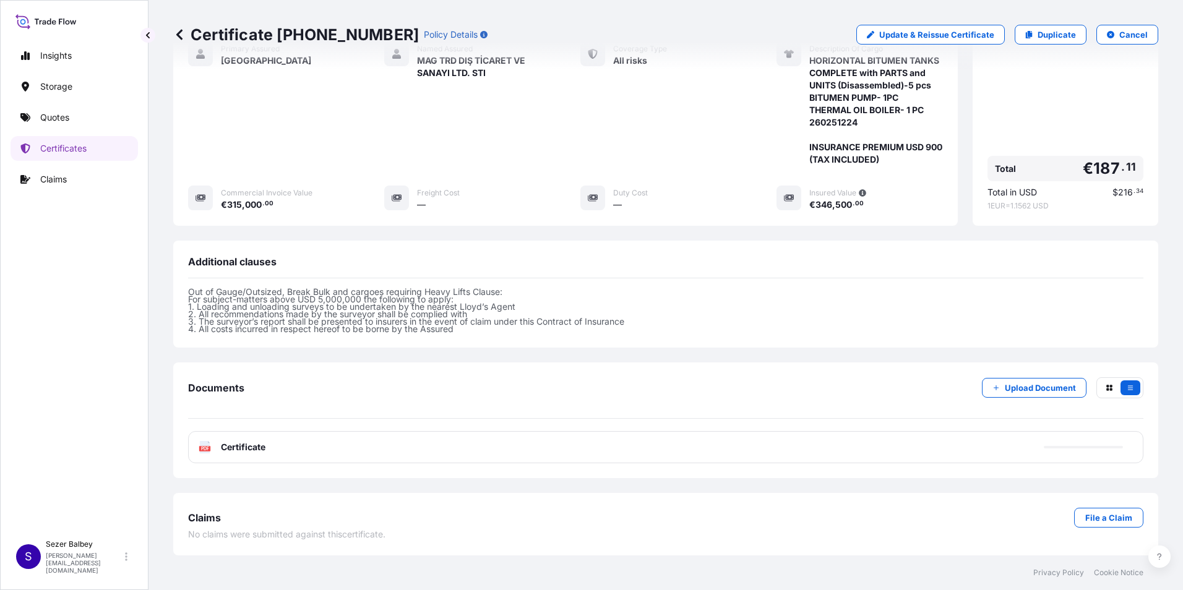
scroll to position [281, 0]
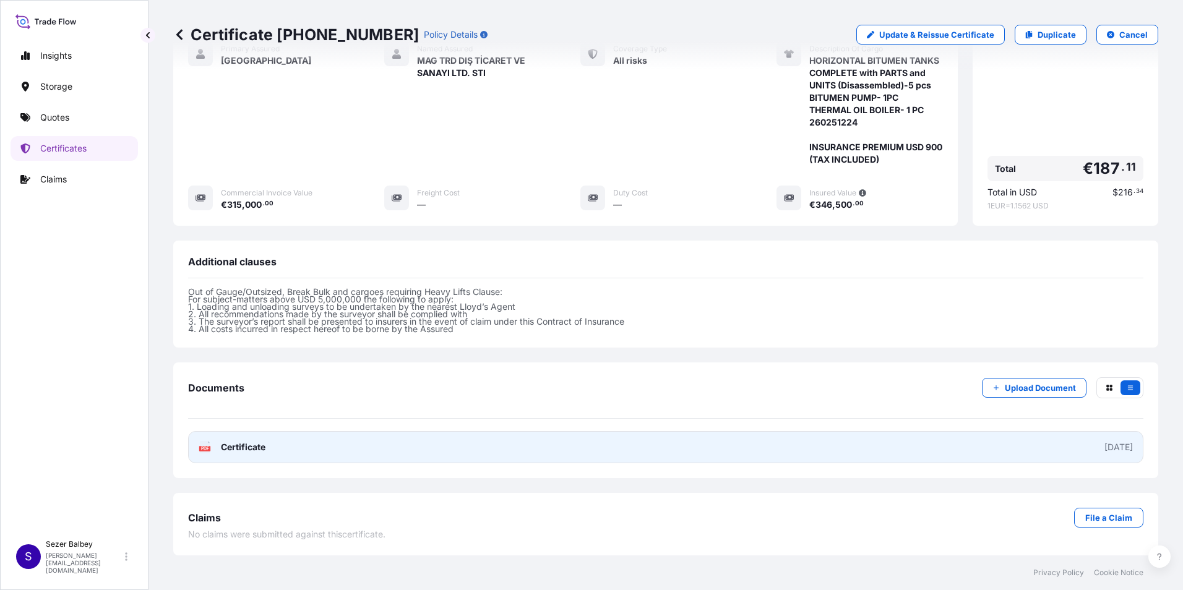
click at [258, 446] on span "Certificate" at bounding box center [243, 447] width 45 height 12
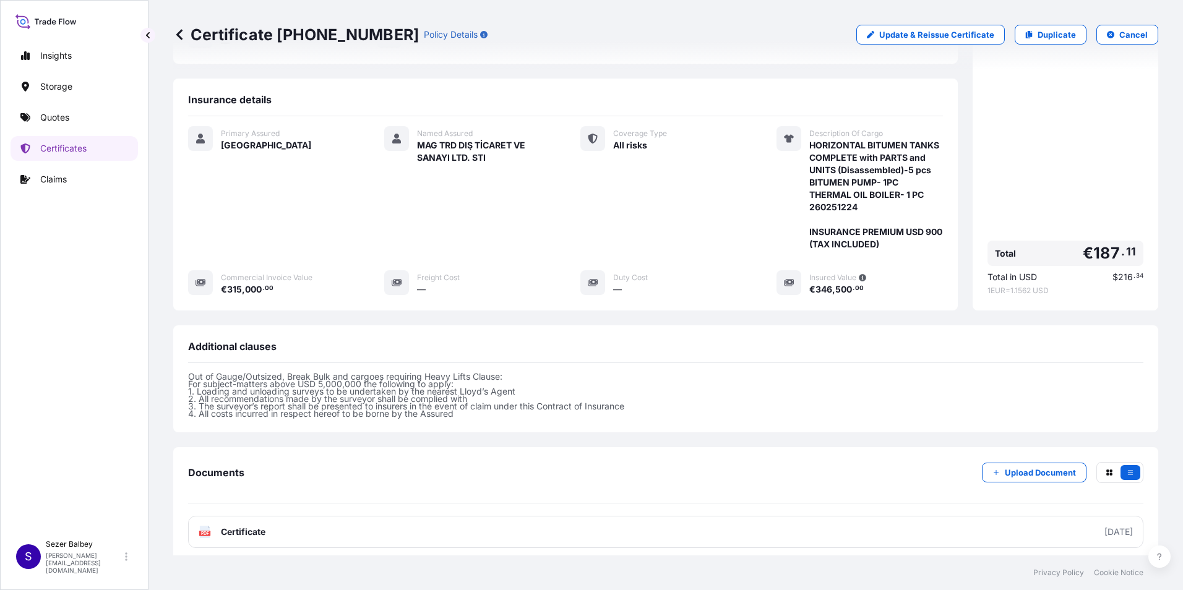
scroll to position [33, 0]
